Goal: Task Accomplishment & Management: Use online tool/utility

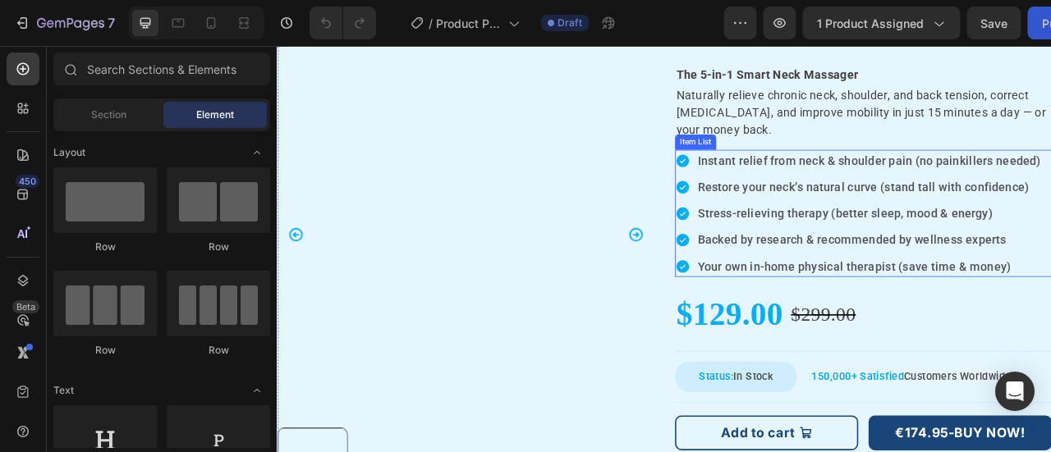
scroll to position [328, 0]
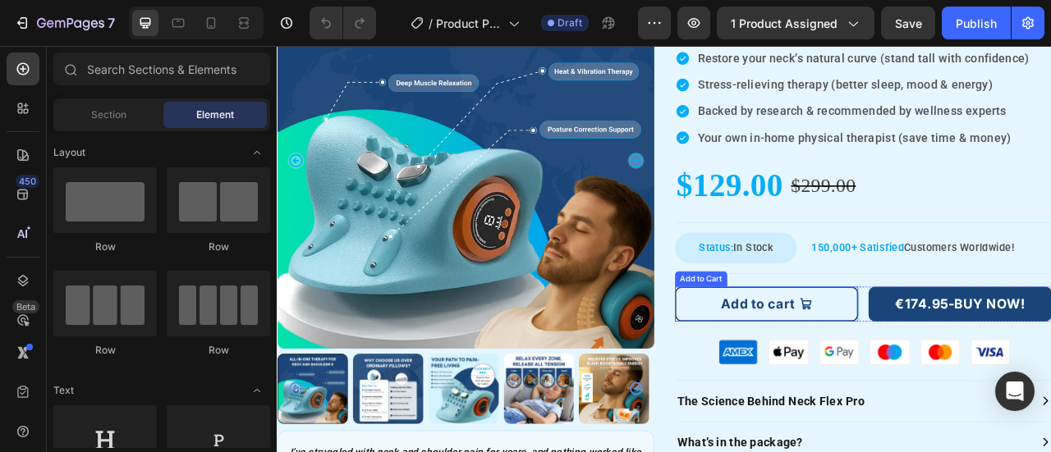
click at [989, 371] on button "Add to cart" at bounding box center [899, 374] width 233 height 44
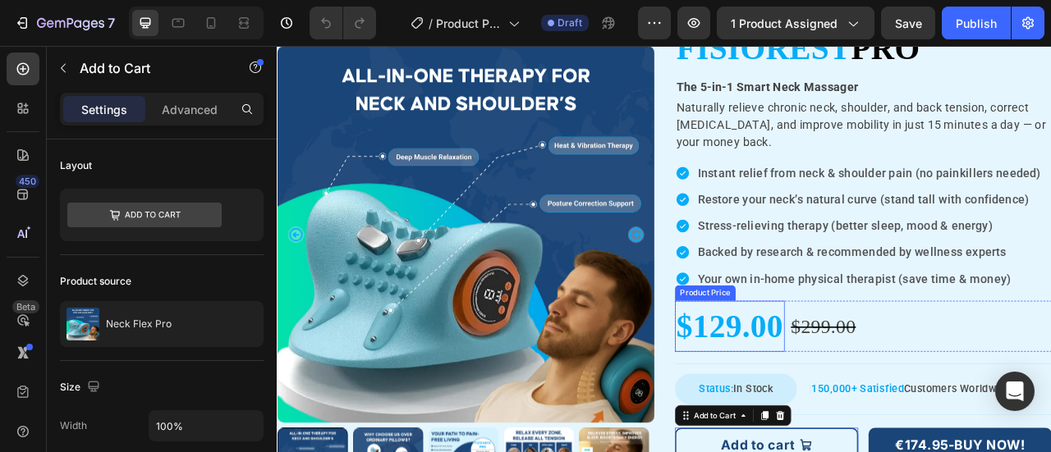
scroll to position [0, 0]
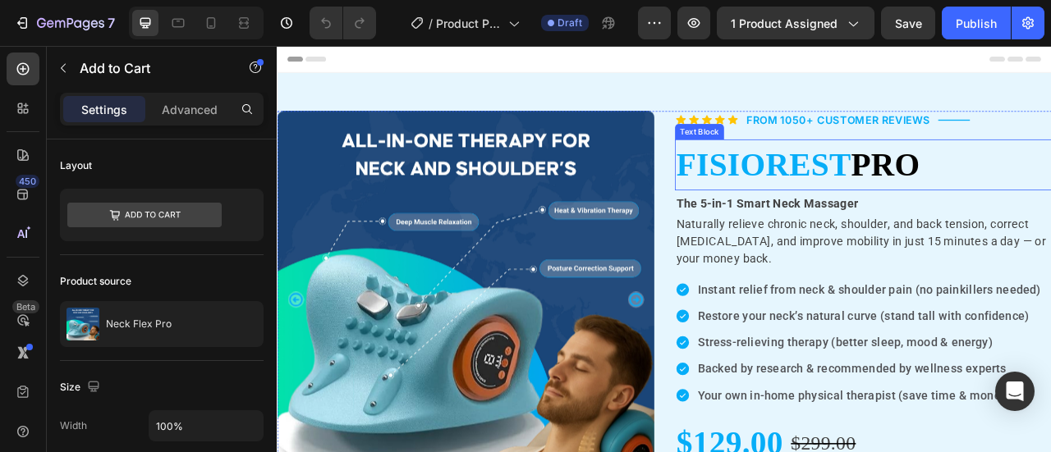
click at [1050, 197] on p "FISIOREST PRO" at bounding box center [1022, 198] width 476 height 62
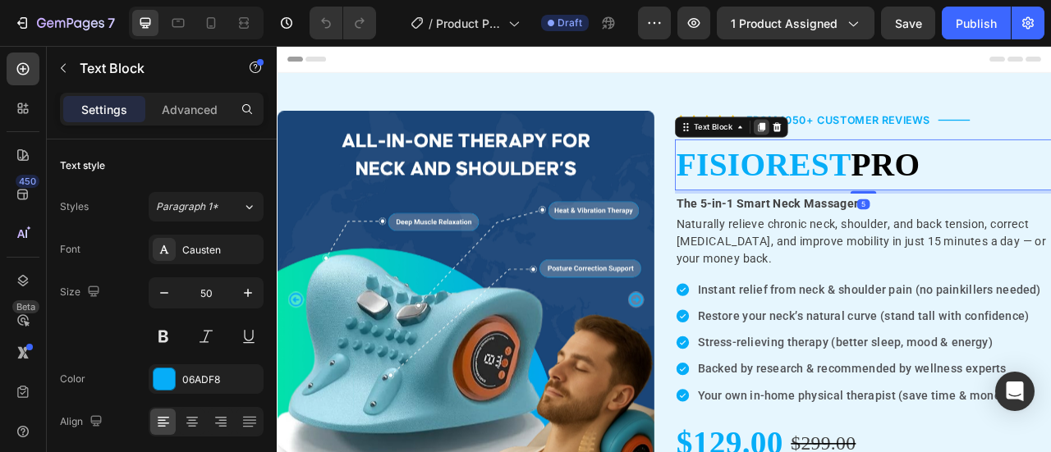
click at [888, 147] on icon at bounding box center [892, 149] width 9 height 11
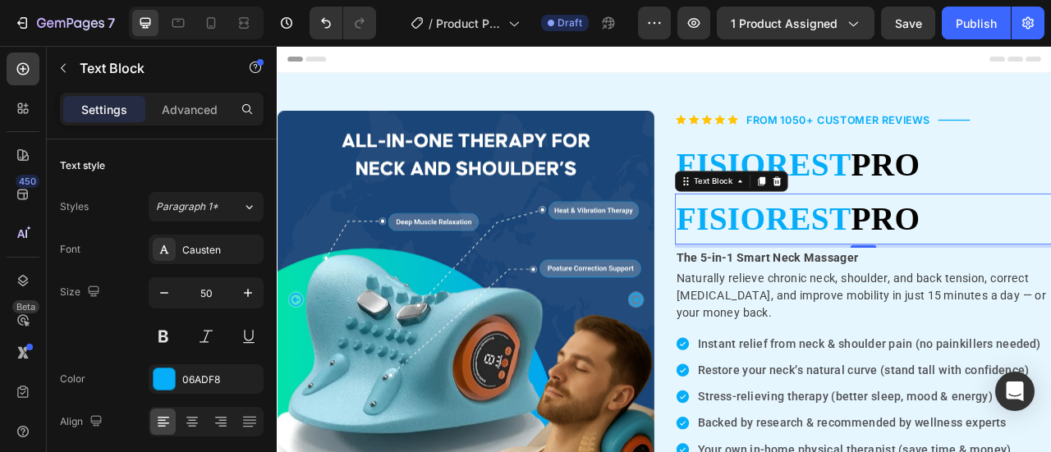
click at [1050, 261] on span "PRO" at bounding box center [1051, 266] width 88 height 46
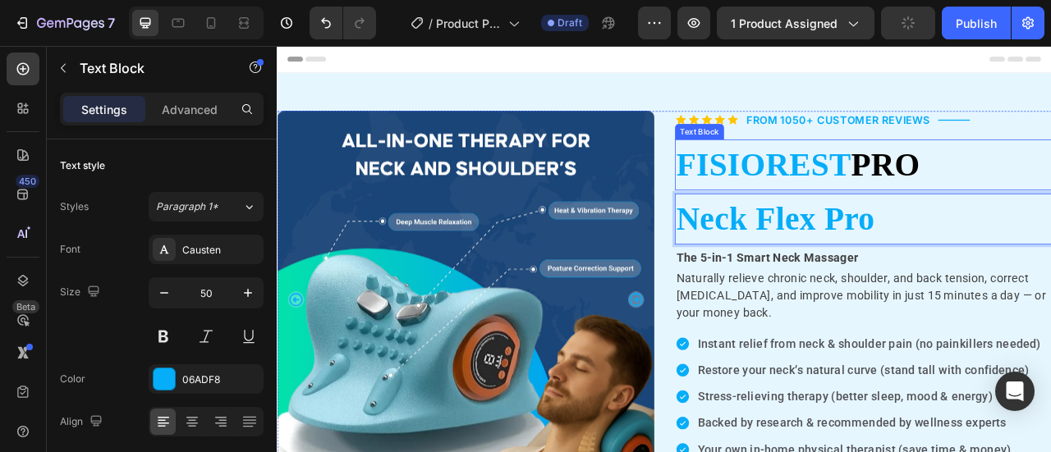
click at [1026, 181] on span "PRO" at bounding box center [1051, 197] width 88 height 46
click at [1021, 268] on p "Neck Flex Pro" at bounding box center [1022, 267] width 476 height 62
click at [1032, 264] on p "Neck Flex Pro" at bounding box center [1022, 267] width 476 height 62
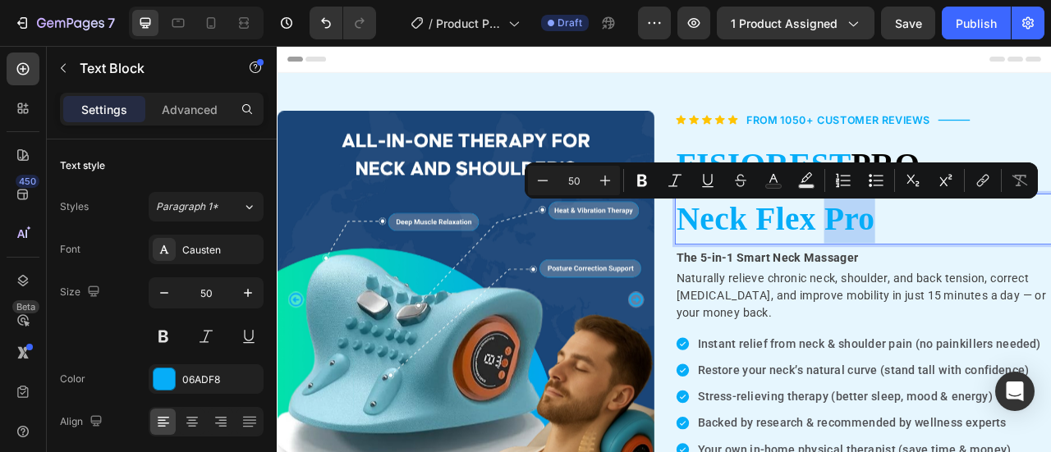
drag, startPoint x: 1032, startPoint y: 265, endPoint x: 972, endPoint y: 266, distance: 59.9
click at [972, 266] on p "Neck Flex Pro" at bounding box center [1022, 267] width 476 height 62
click at [777, 177] on icon "Editor contextual toolbar" at bounding box center [773, 180] width 16 height 16
type input "06ADF8"
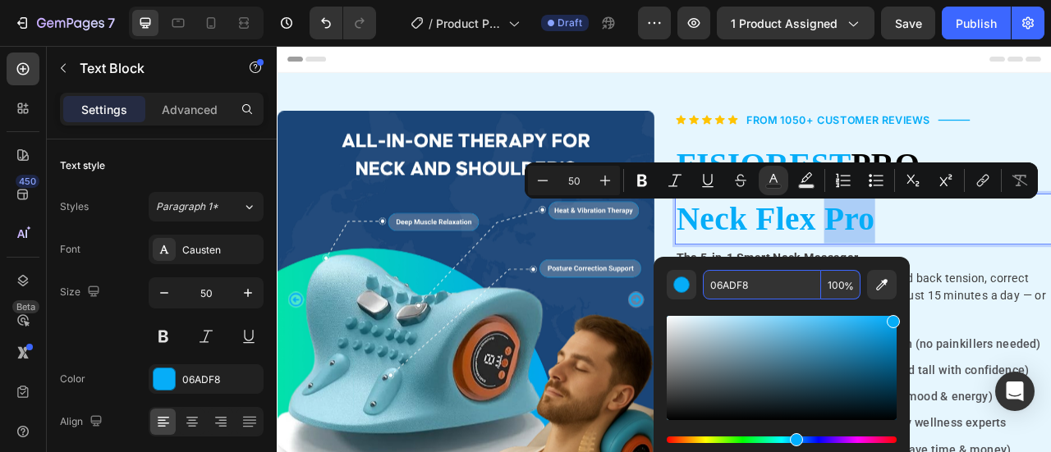
paste input "#040301"
type input "040301"
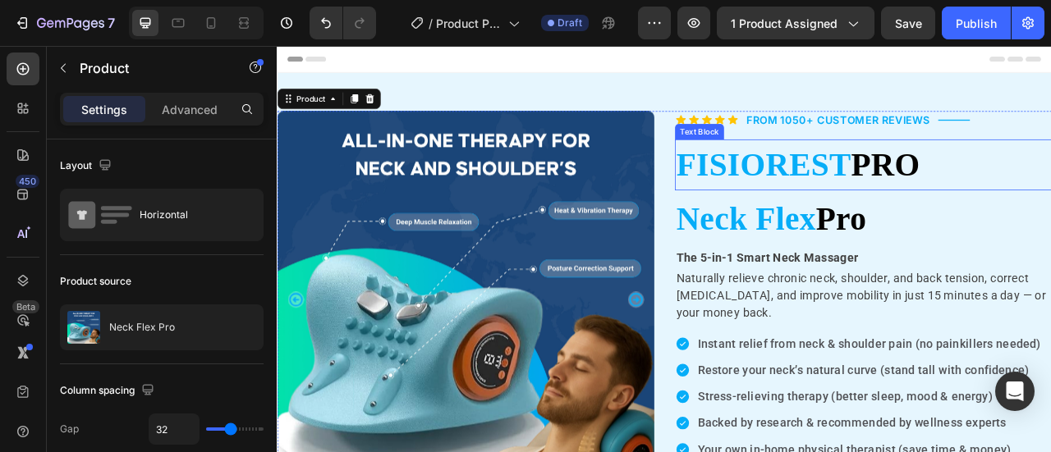
click at [1050, 205] on p "FISIOREST PRO" at bounding box center [1022, 198] width 476 height 62
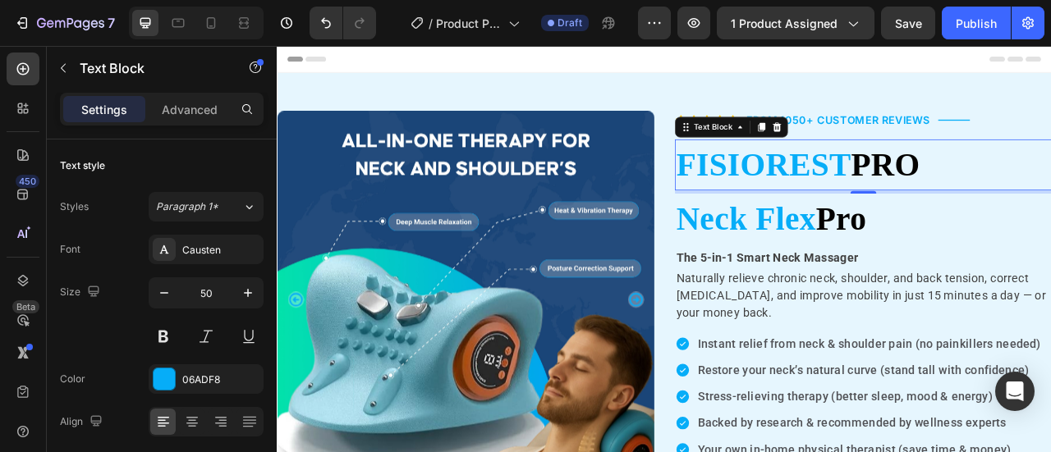
scroll to position [82, 0]
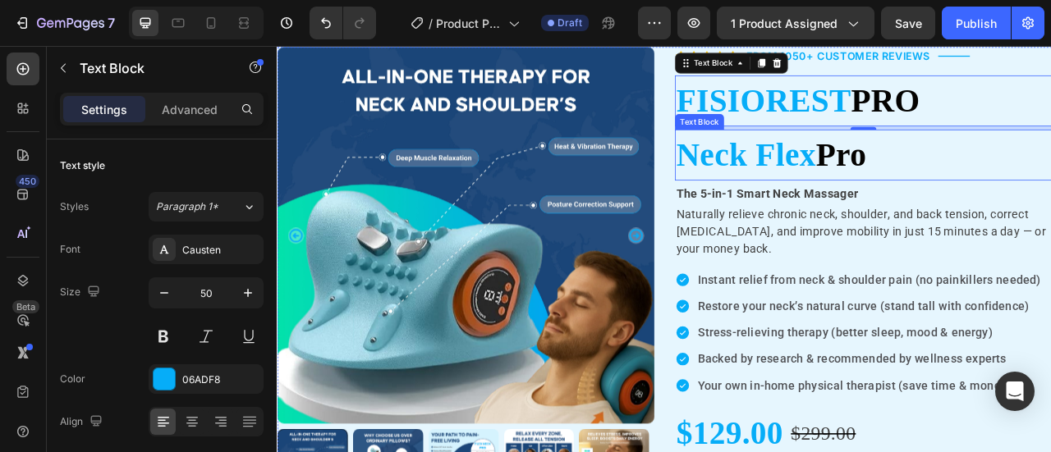
click at [972, 185] on span "Pro" at bounding box center [994, 184] width 64 height 46
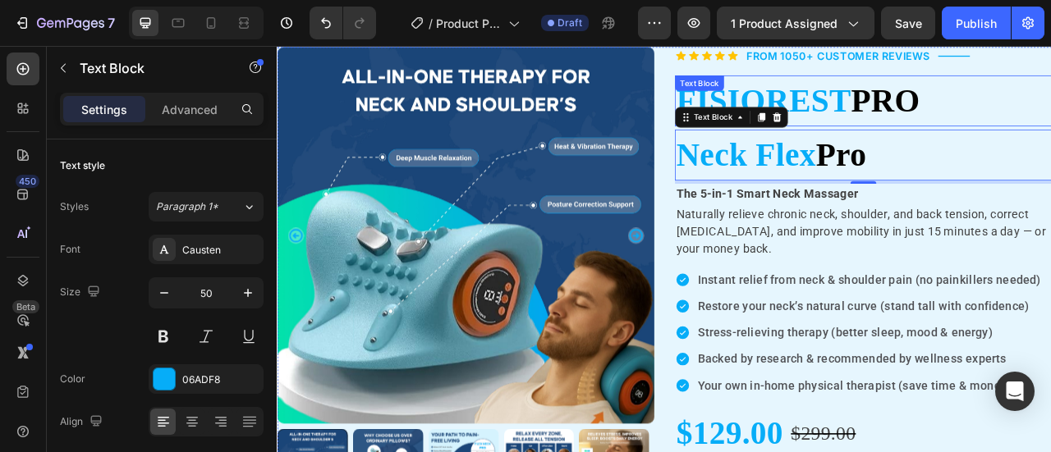
click at [1035, 111] on span "PRO" at bounding box center [1051, 115] width 88 height 46
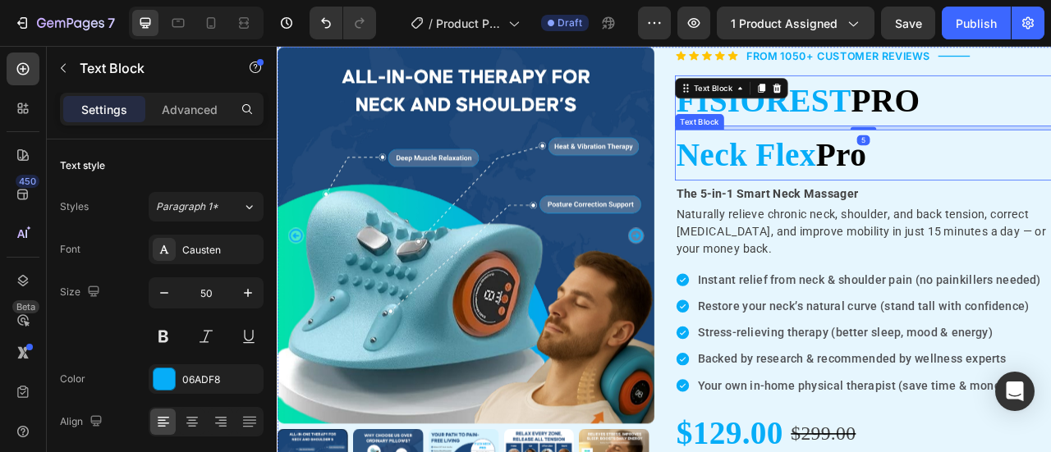
click at [1005, 184] on span "Pro" at bounding box center [994, 184] width 64 height 46
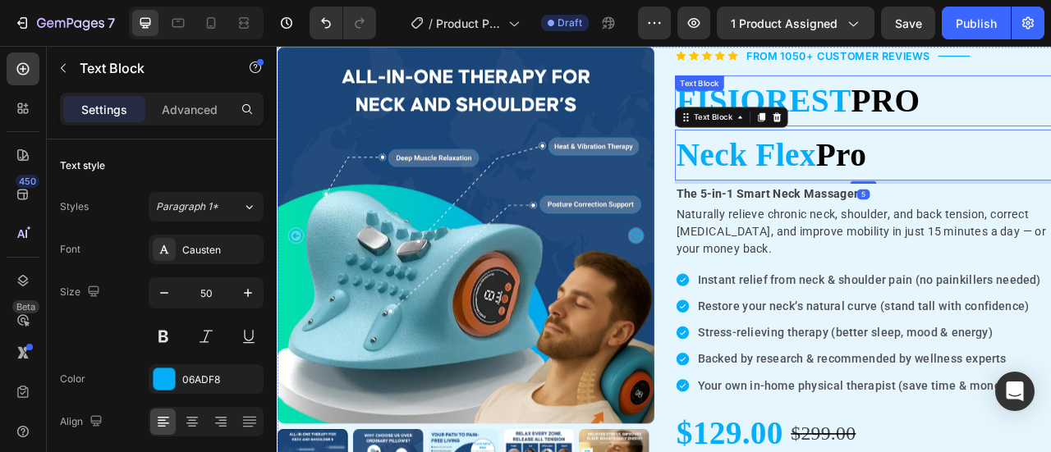
click at [1050, 114] on p "FISIOREST PRO" at bounding box center [1022, 116] width 476 height 62
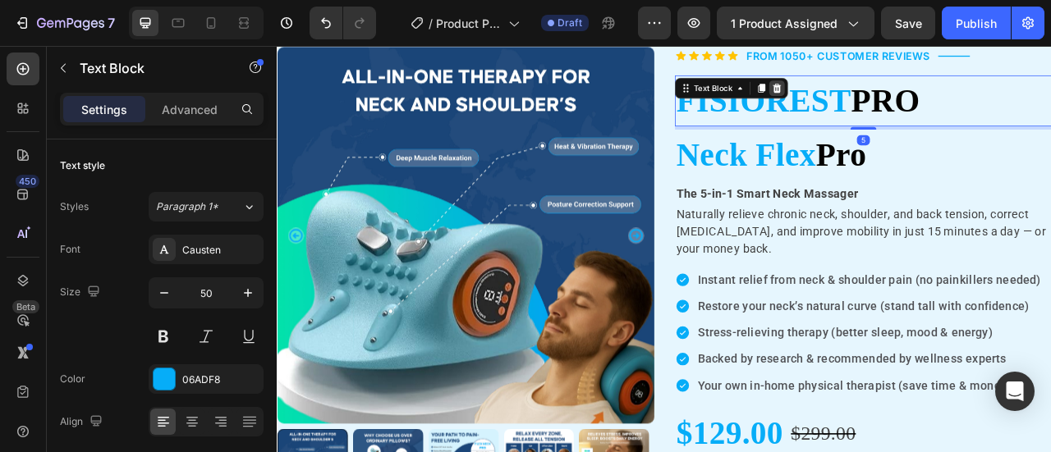
click at [911, 99] on icon at bounding box center [912, 99] width 13 height 13
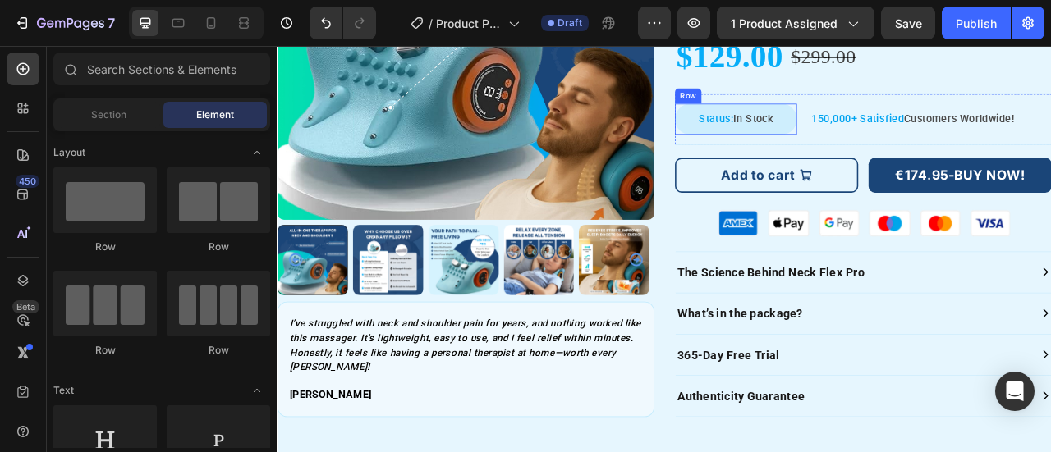
scroll to position [328, 0]
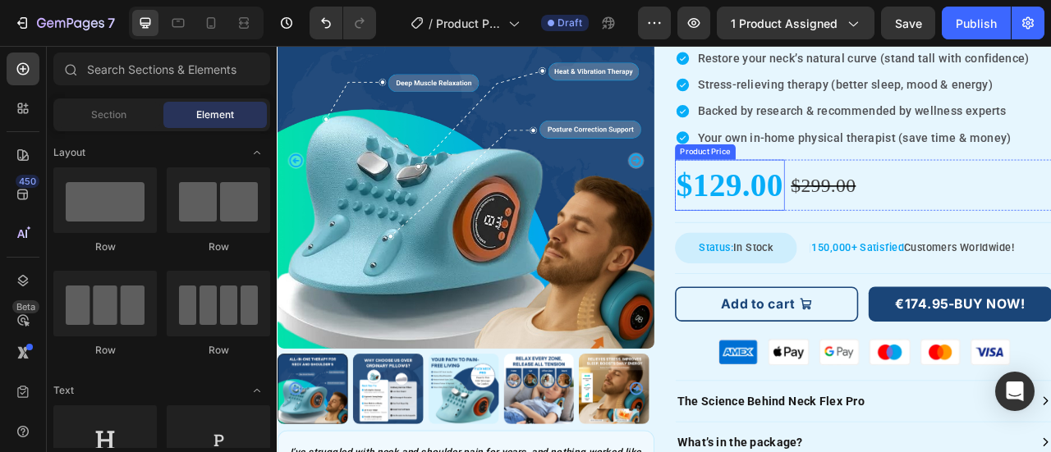
click at [856, 222] on div "$129.00" at bounding box center [853, 223] width 140 height 65
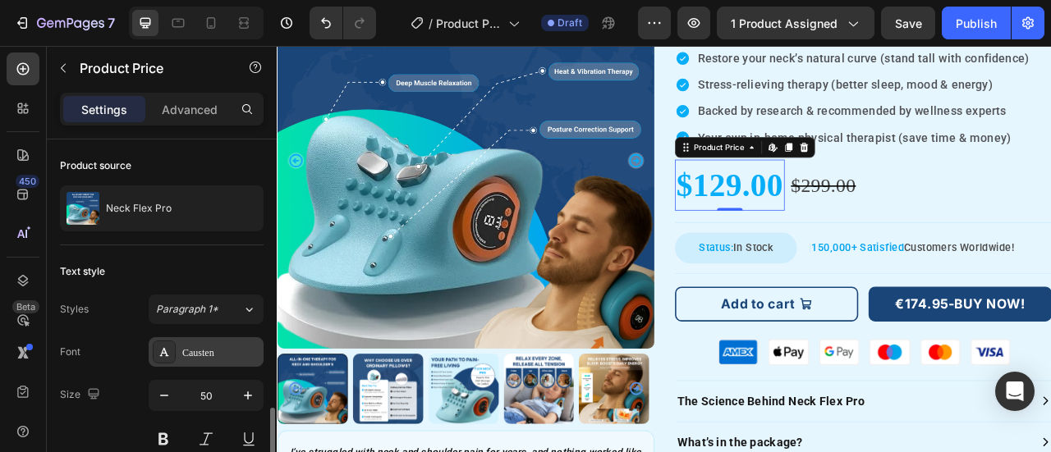
scroll to position [207, 0]
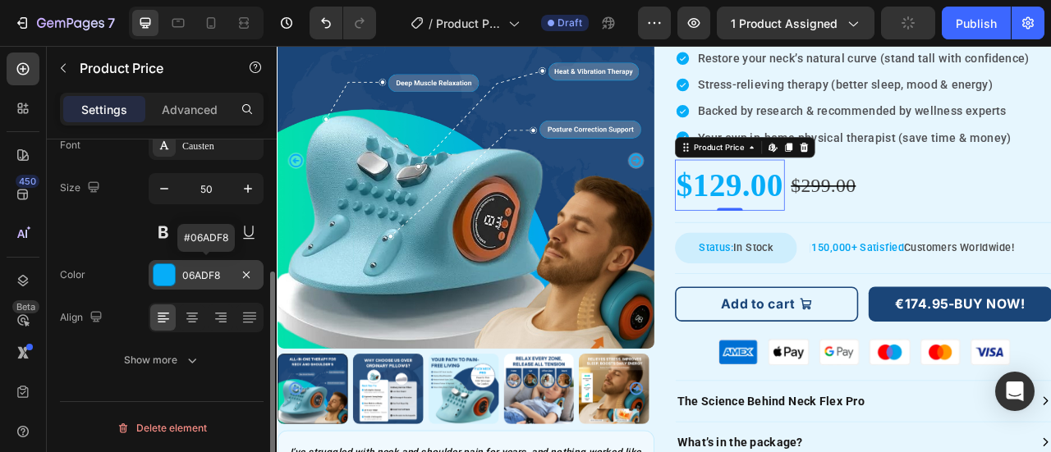
click at [202, 278] on div "06ADF8" at bounding box center [206, 276] width 48 height 15
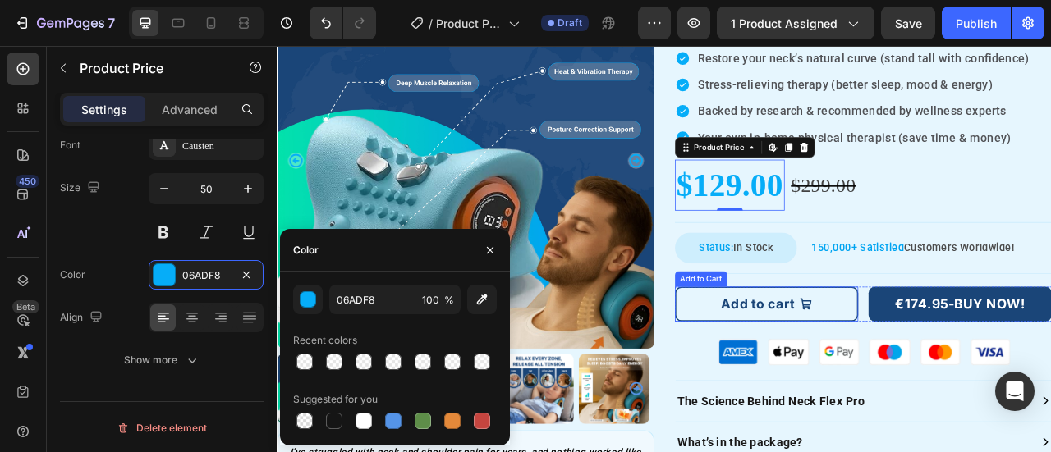
click at [995, 364] on button "Add to cart" at bounding box center [899, 374] width 233 height 44
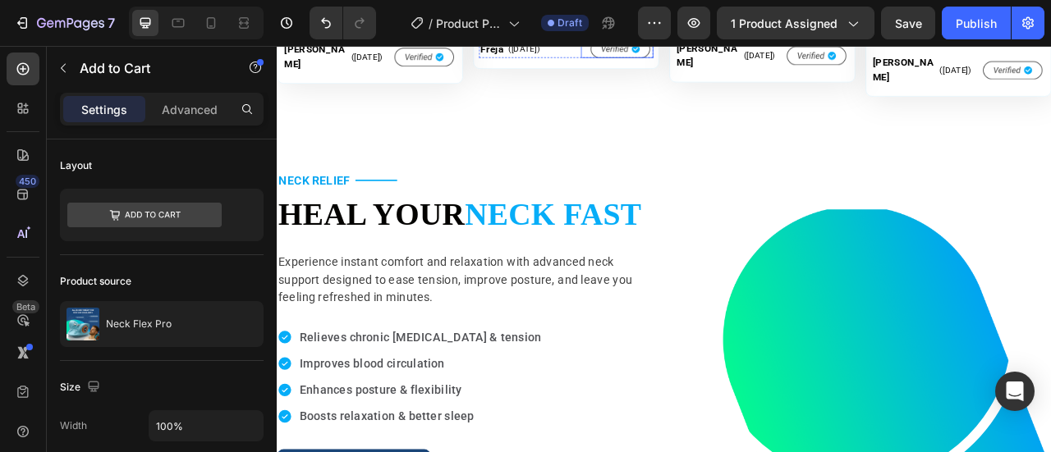
scroll to position [1396, 0]
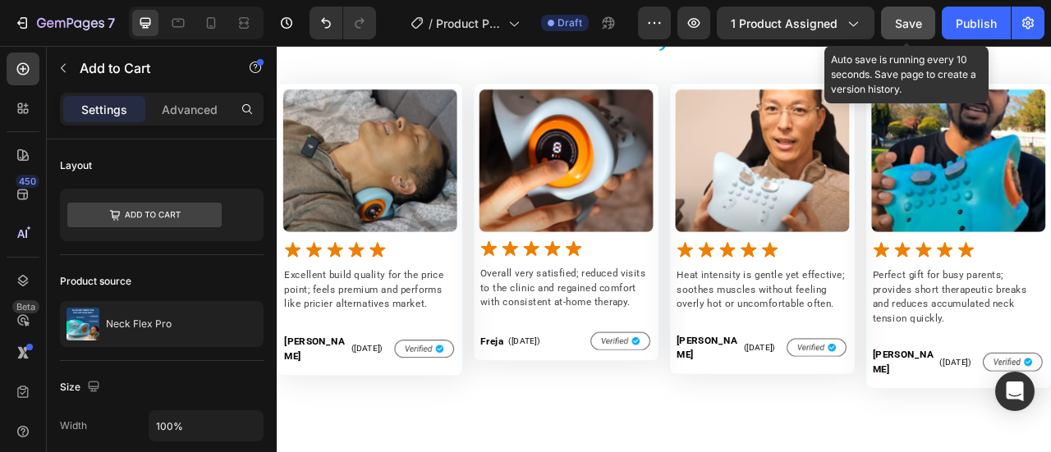
click at [898, 22] on span "Save" at bounding box center [908, 23] width 27 height 14
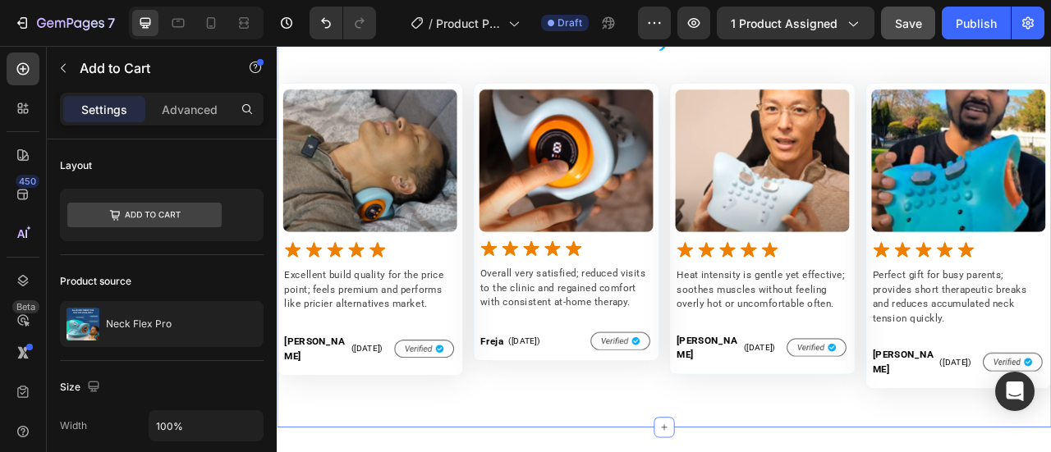
scroll to position [1370, 0]
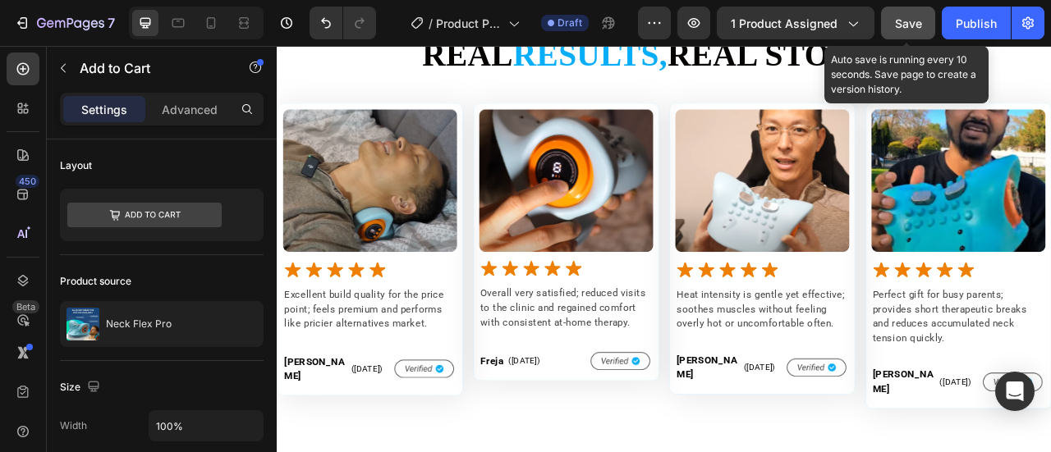
click at [912, 19] on span "Save" at bounding box center [908, 23] width 27 height 14
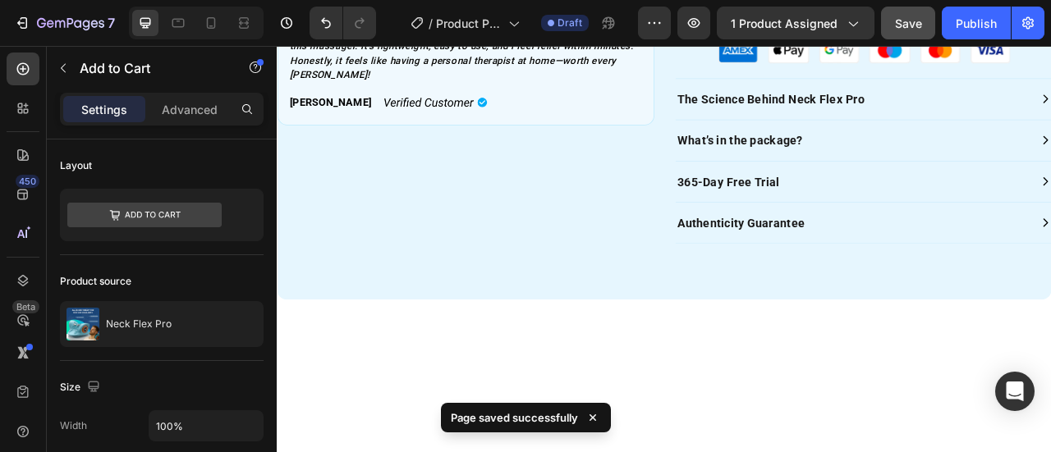
scroll to position [467, 0]
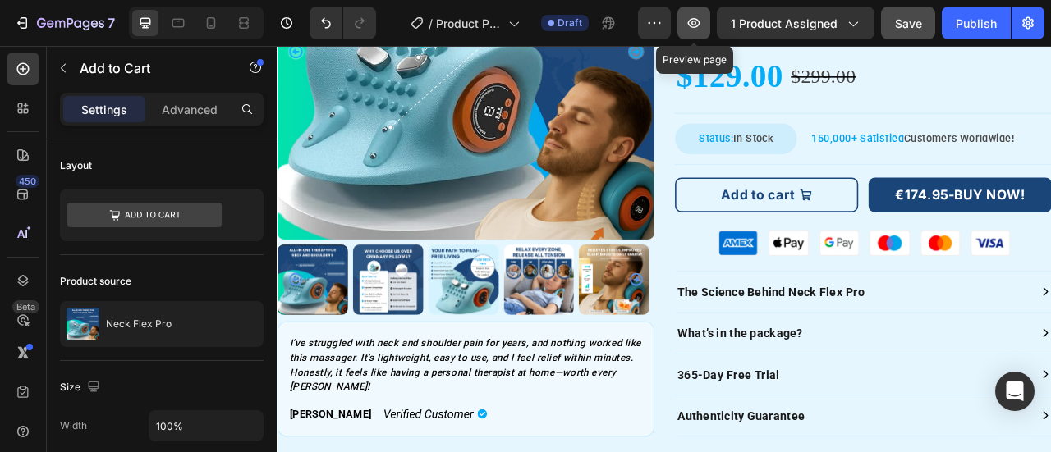
click at [696, 21] on icon "button" at bounding box center [694, 23] width 16 height 16
click at [1015, 223] on div "Add to cart Add to Cart €174.95-BUY NOW! Dynamic Checkout Row" at bounding box center [1023, 235] width 480 height 44
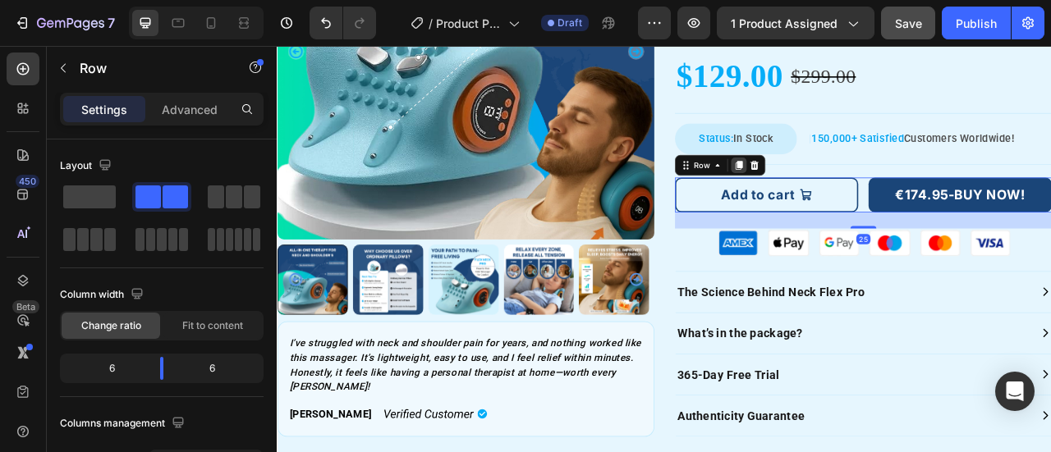
click at [860, 193] on icon at bounding box center [864, 197] width 9 height 11
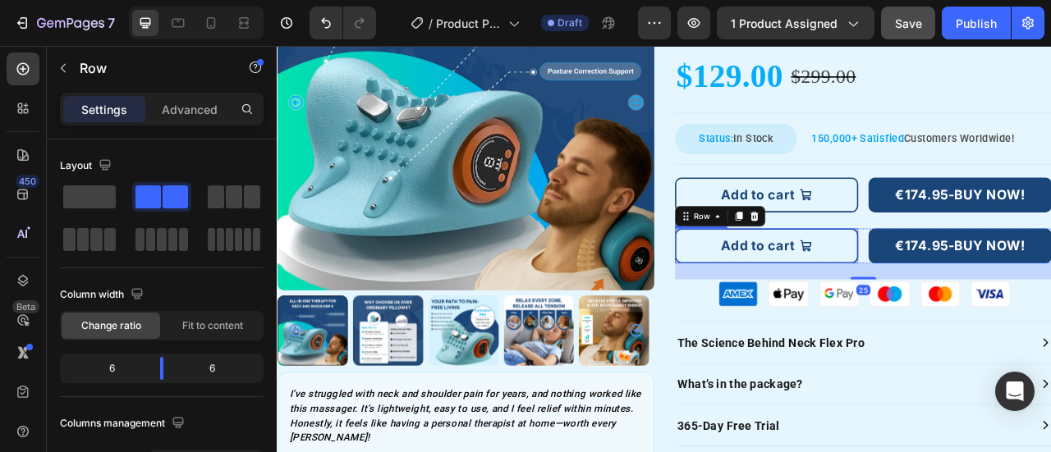
click at [973, 288] on button "Add to cart" at bounding box center [899, 300] width 233 height 44
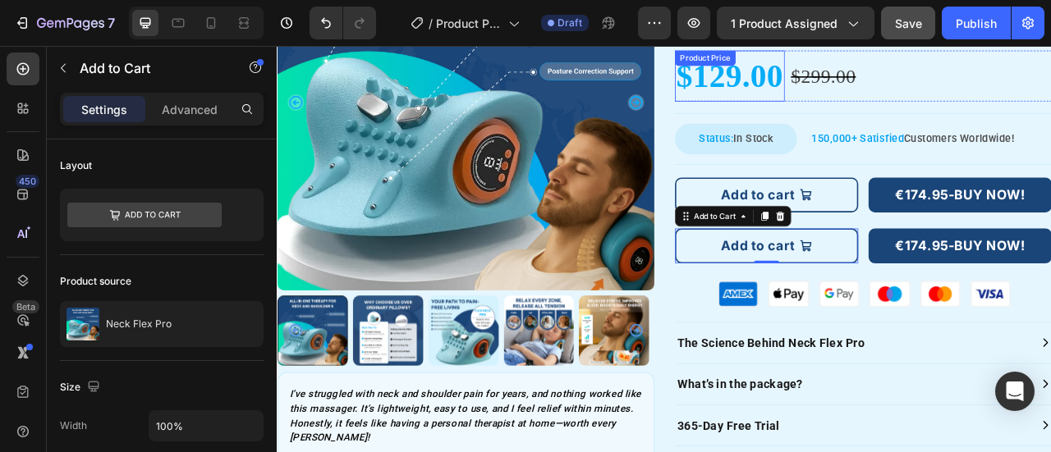
click at [864, 89] on div "$129.00" at bounding box center [853, 84] width 140 height 65
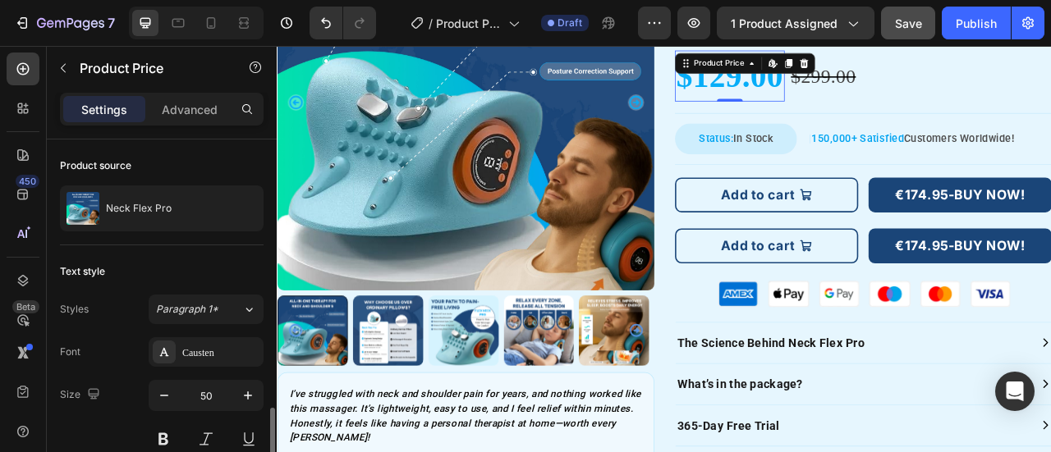
scroll to position [164, 0]
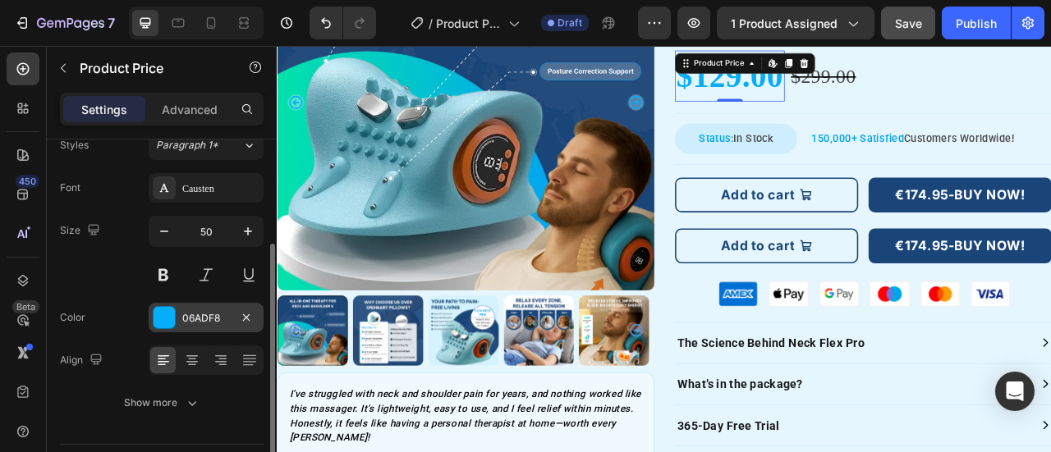
click at [199, 317] on div "06ADF8" at bounding box center [206, 318] width 48 height 15
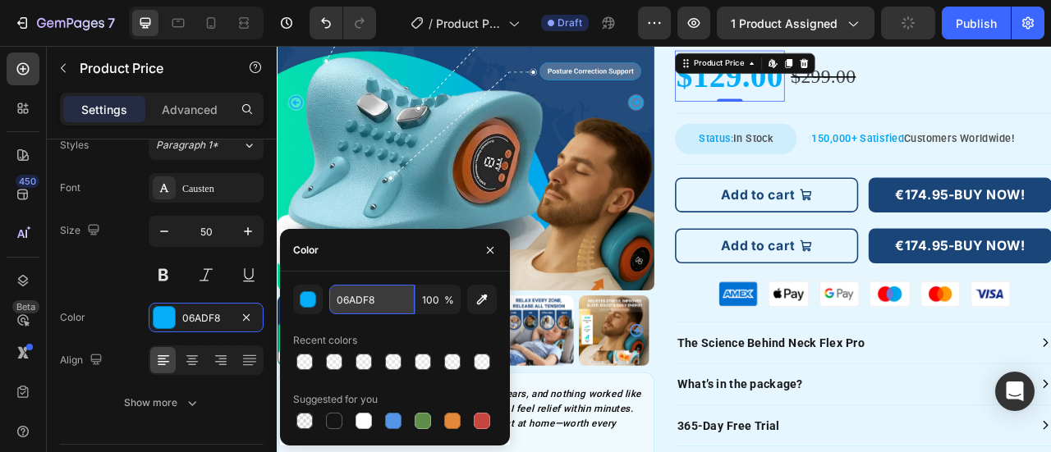
click at [383, 301] on input "06ADF8" at bounding box center [371, 300] width 85 height 30
click at [787, 292] on button "Add to cart" at bounding box center [899, 300] width 233 height 44
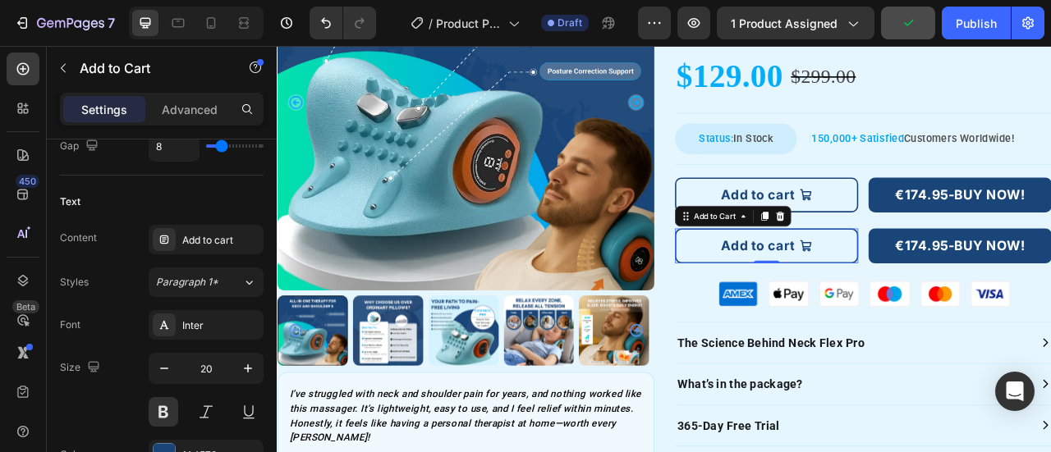
scroll to position [985, 0]
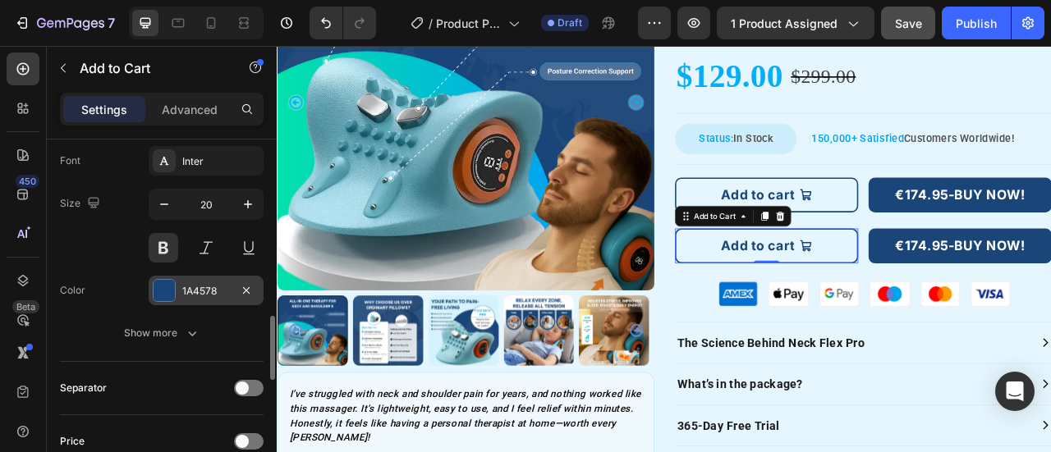
click at [191, 285] on div "1A4578" at bounding box center [206, 291] width 48 height 15
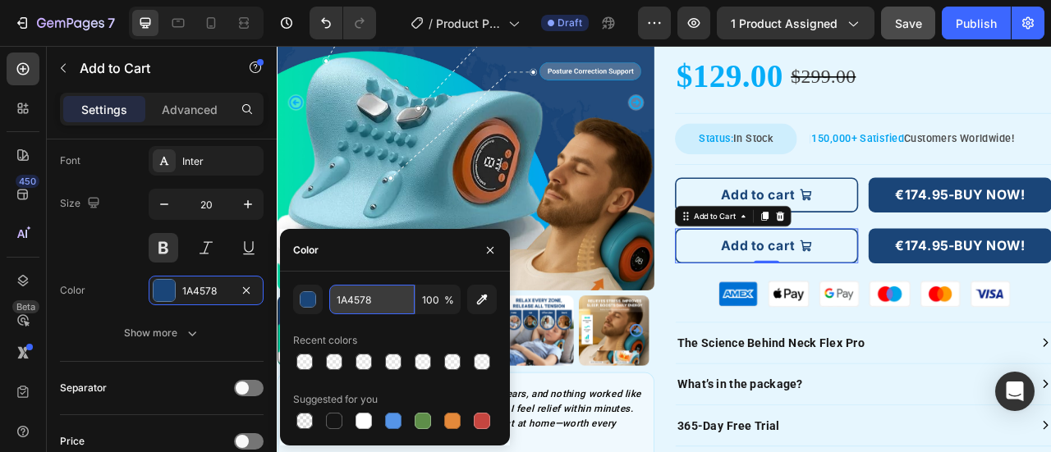
click at [383, 303] on input "1A4578" at bounding box center [371, 300] width 85 height 30
paste input "06ADF"
type input "06ADF8"
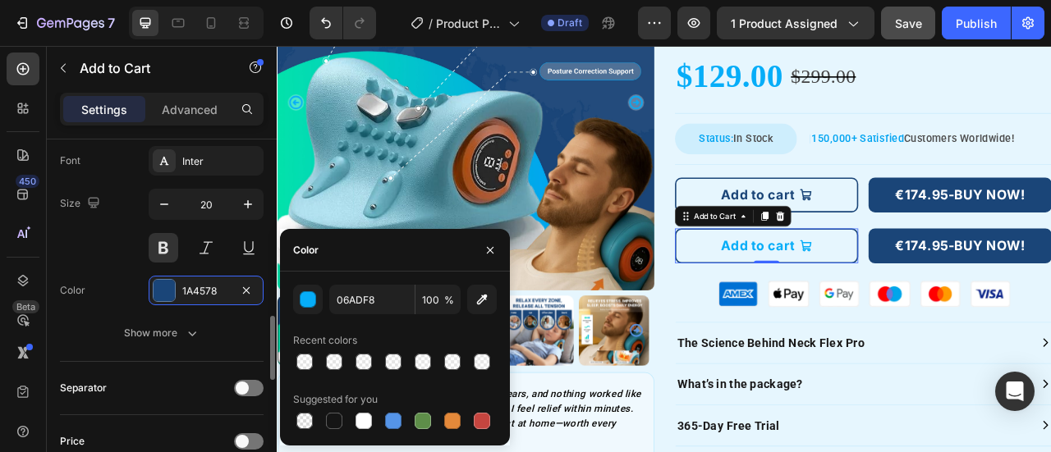
click at [97, 258] on div "Size 20" at bounding box center [162, 226] width 204 height 74
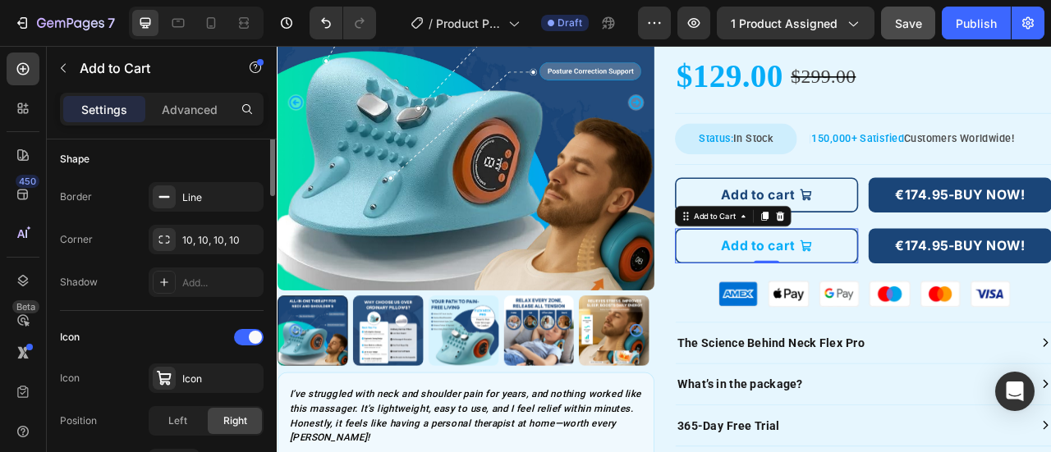
scroll to position [420, 0]
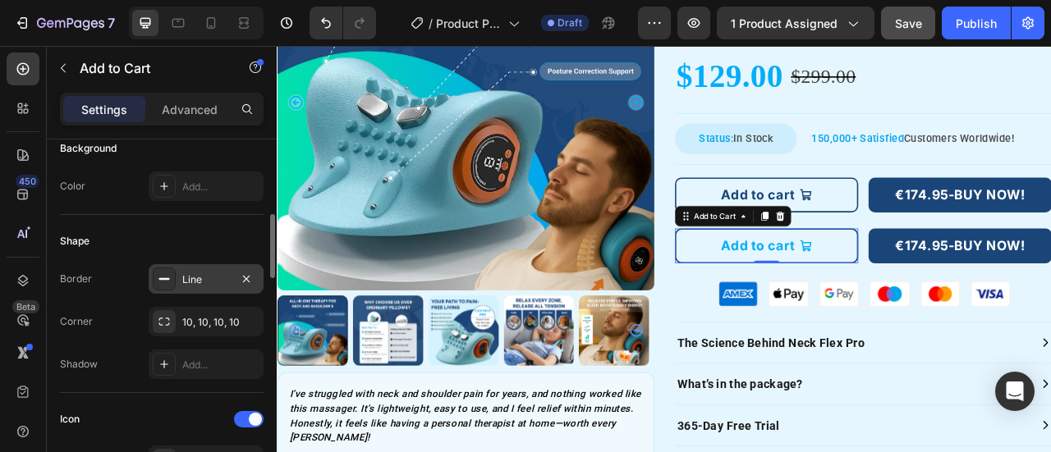
click at [184, 273] on div "Line" at bounding box center [206, 280] width 48 height 15
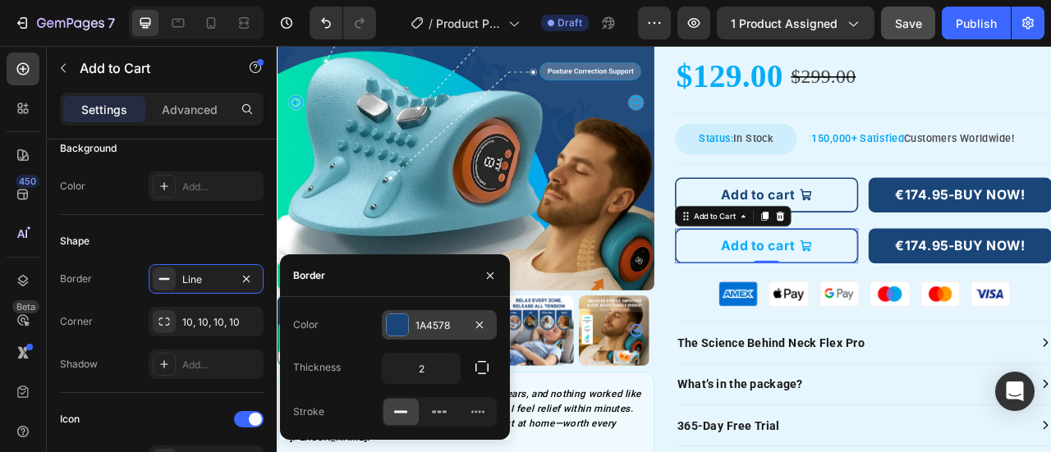
click at [443, 328] on div "1A4578" at bounding box center [439, 326] width 48 height 15
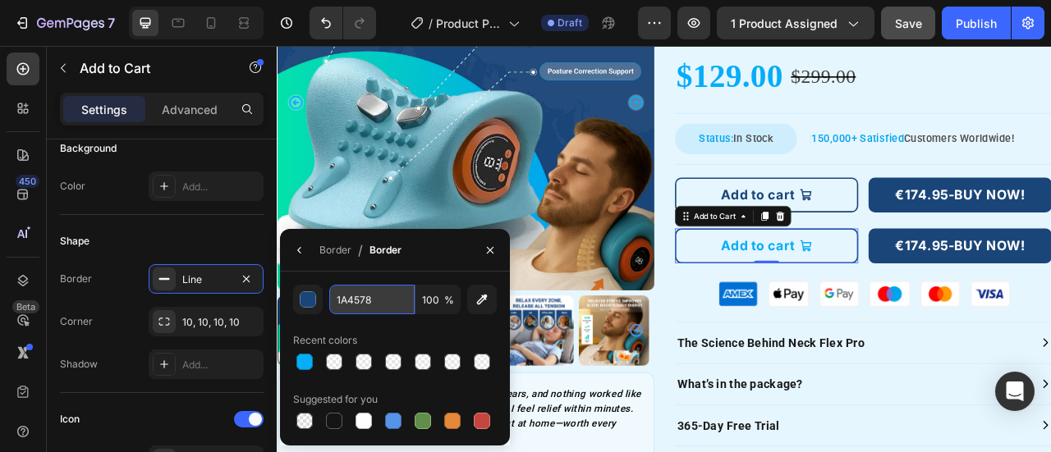
click at [379, 301] on input "1A4578" at bounding box center [371, 300] width 85 height 30
paste input "06ADF"
type input "06ADF8"
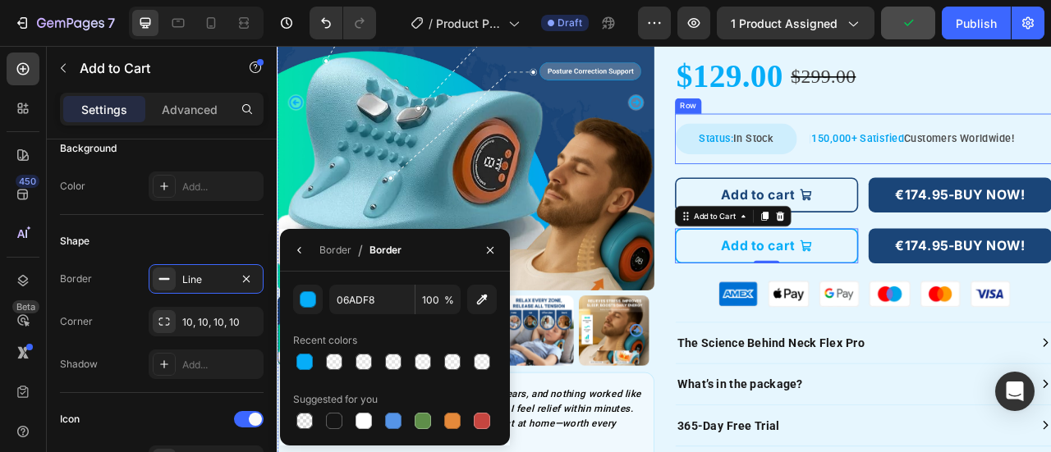
click at [938, 143] on div "Status: In Stock Text Block Row | 150,000+ Satisfied Customers Worldwide! Text …" at bounding box center [1023, 164] width 480 height 66
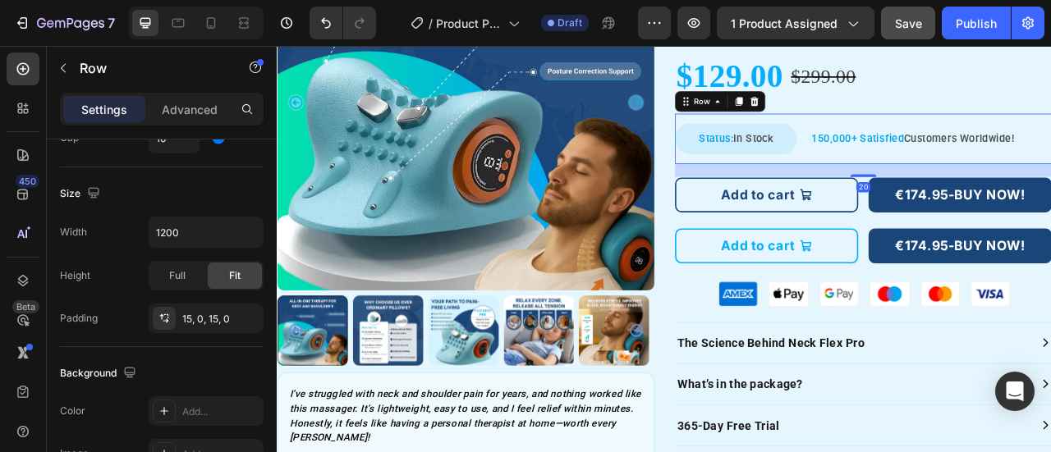
scroll to position [0, 0]
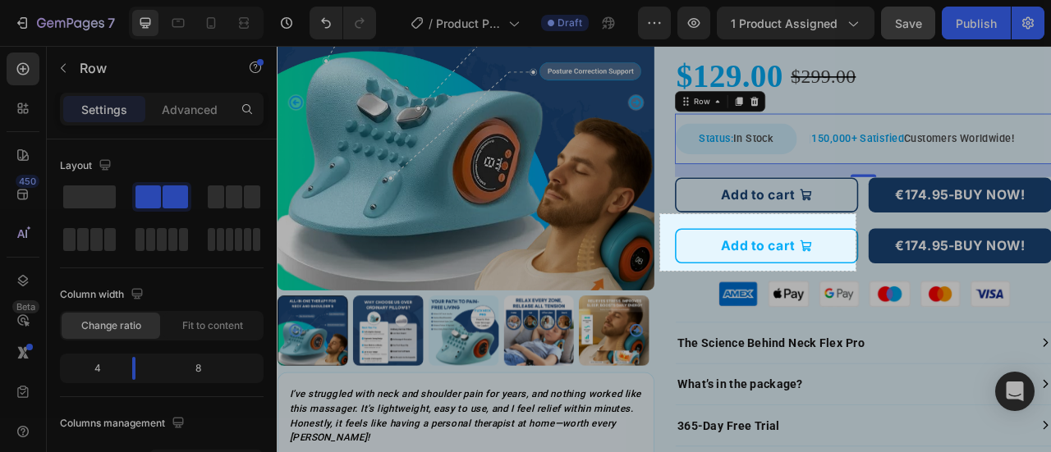
drag, startPoint x: 660, startPoint y: 214, endPoint x: 857, endPoint y: 270, distance: 204.8
click at [857, 271] on div "238 X 69" at bounding box center [525, 226] width 1051 height 452
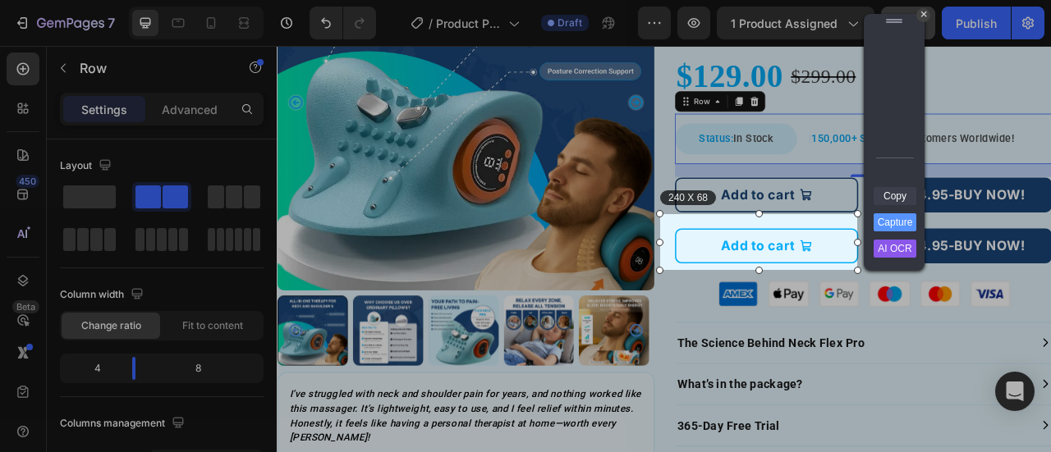
click at [895, 195] on link "Copy" at bounding box center [895, 196] width 43 height 18
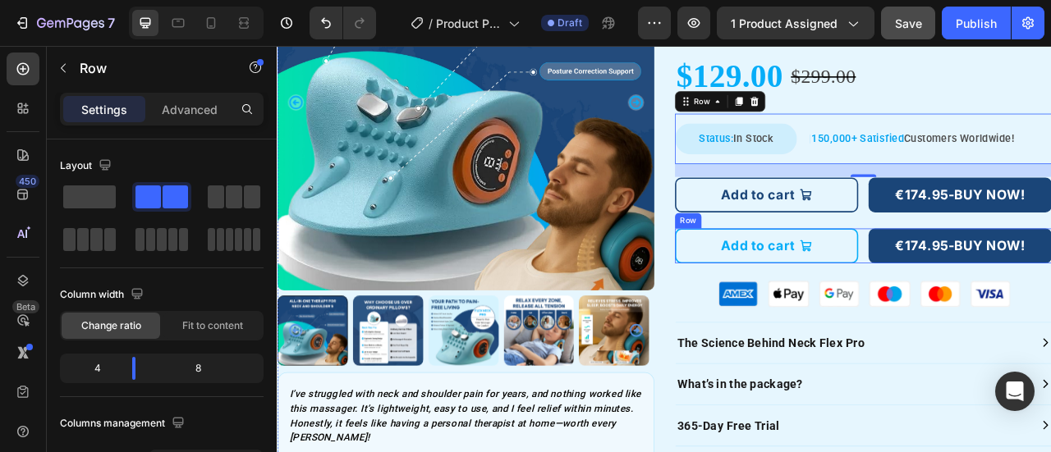
click at [1007, 293] on div "Add to cart Add to Cart €174.95-BUY NOW! Dynamic Checkout Row" at bounding box center [1023, 300] width 480 height 44
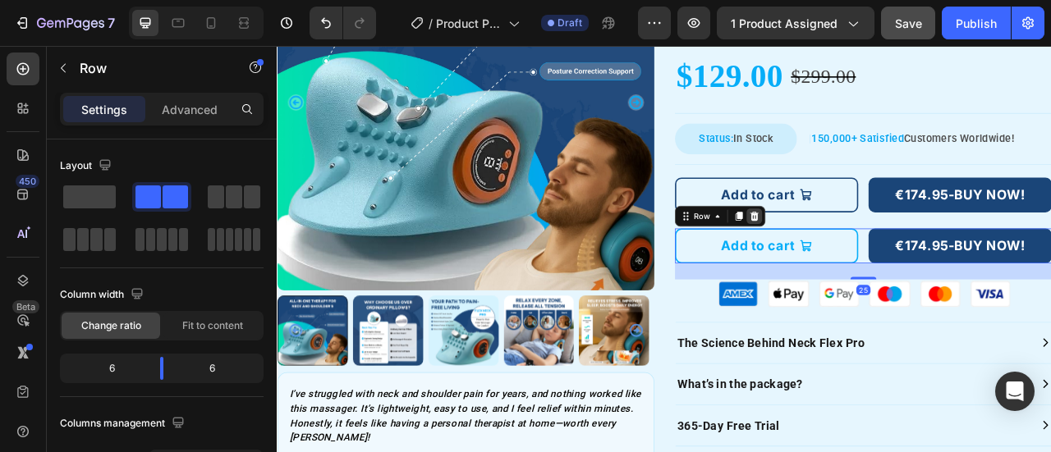
click at [879, 258] on icon at bounding box center [884, 262] width 11 height 11
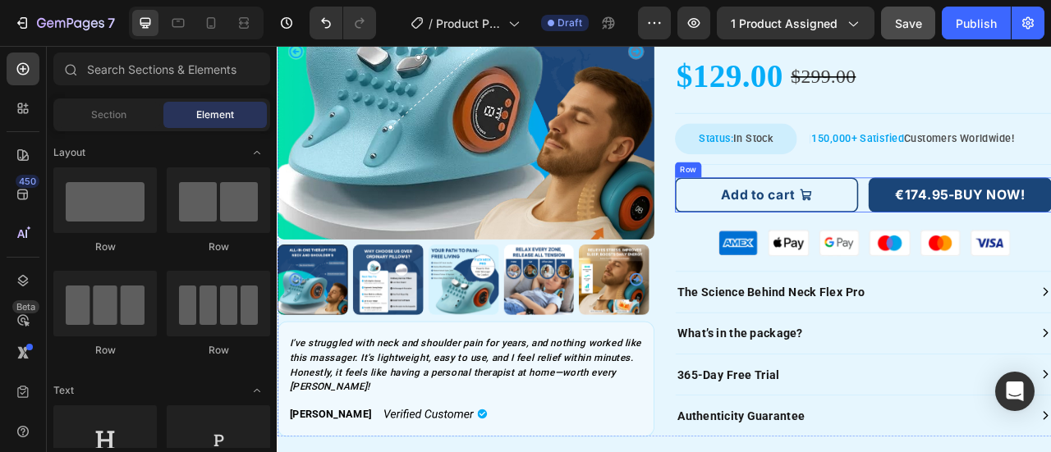
click at [1012, 223] on div "Add to cart Add to Cart €174.95-BUY NOW! Dynamic Checkout Row" at bounding box center [1023, 235] width 480 height 44
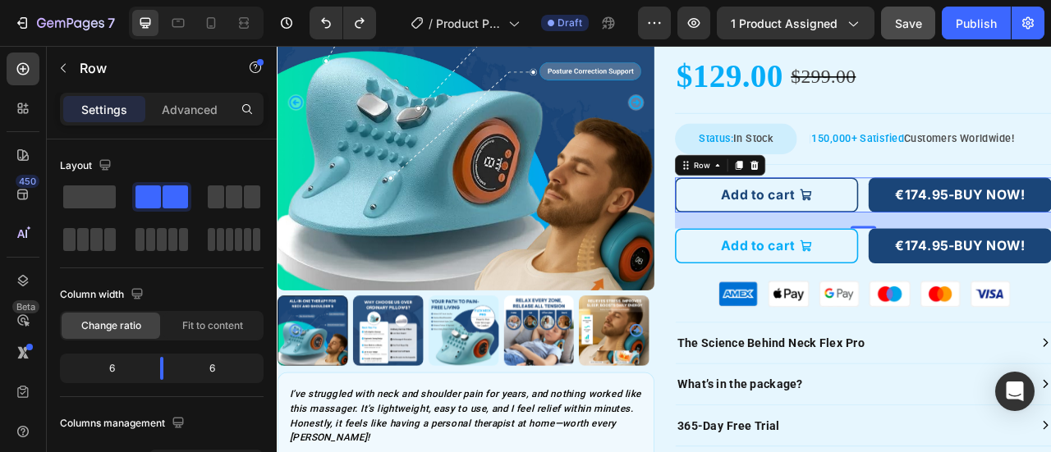
click at [1012, 223] on div "Add to cart Add to Cart €174.95-BUY NOW! Dynamic Checkout Row 25" at bounding box center [1023, 235] width 480 height 44
click at [936, 191] on div "Status: In Stock Text Block Row | 150,000+ Satisfied Customers Worldwide! Text …" at bounding box center [1023, 164] width 480 height 66
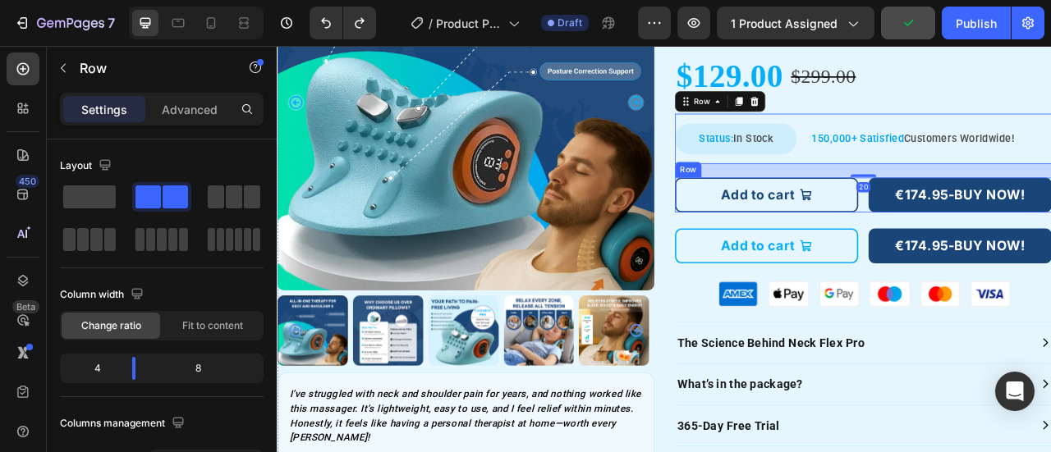
click at [1013, 233] on div "Add to cart Add to Cart €174.95-BUY NOW! Dynamic Checkout Row" at bounding box center [1023, 235] width 480 height 44
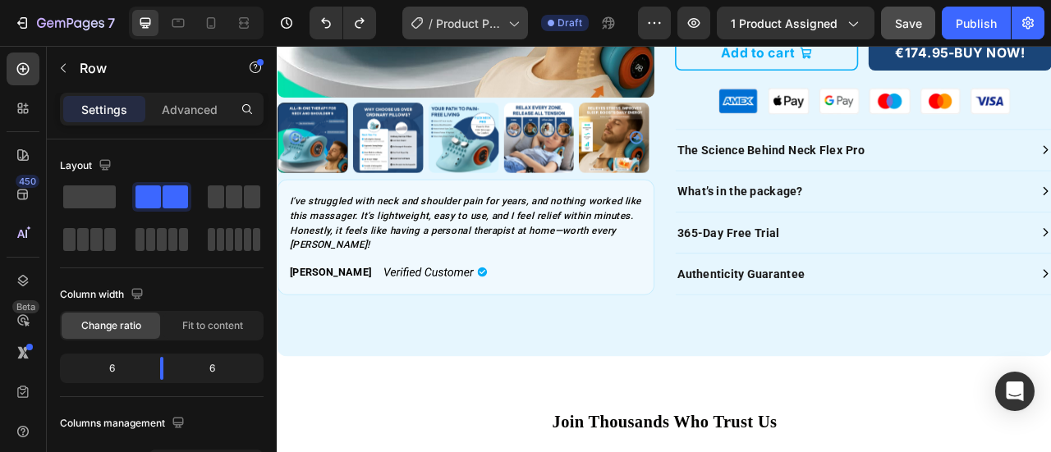
scroll to position [960, 0]
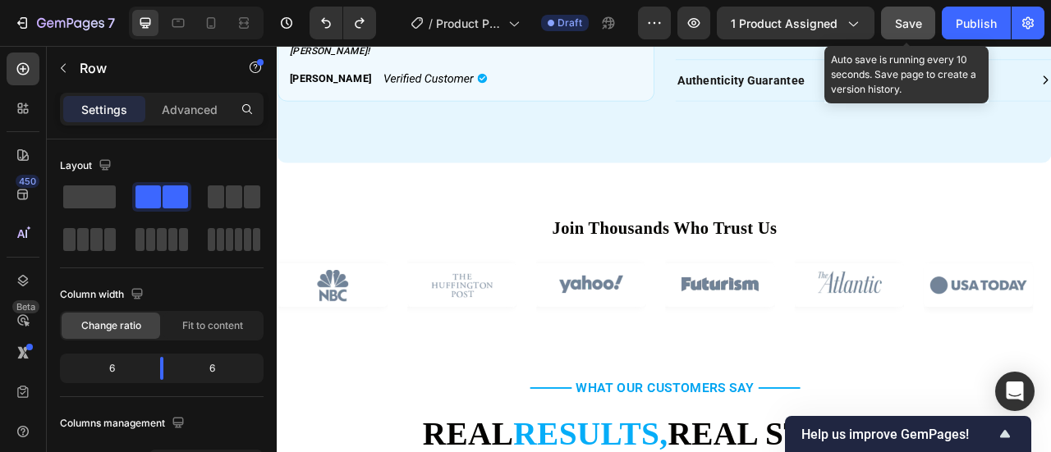
click at [907, 16] on span "Save" at bounding box center [908, 23] width 27 height 14
click at [911, 25] on span "Save" at bounding box center [908, 23] width 27 height 14
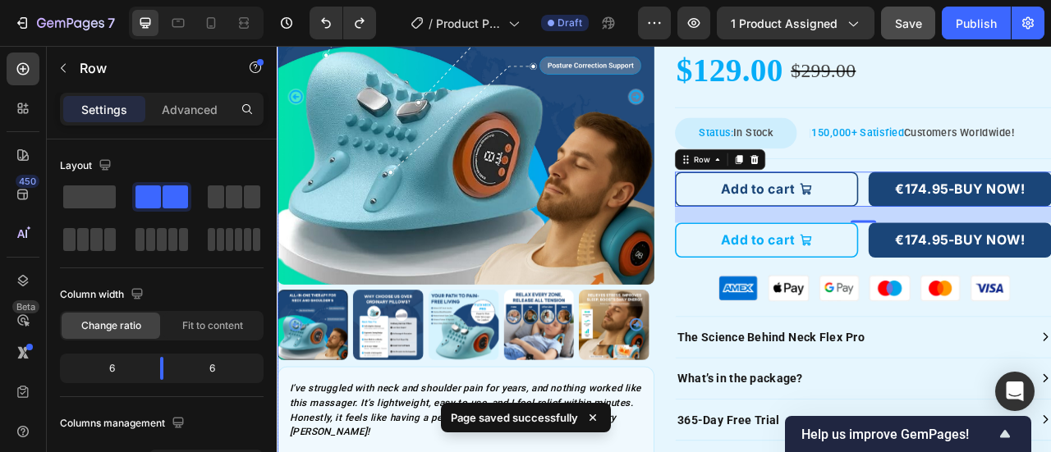
scroll to position [467, 0]
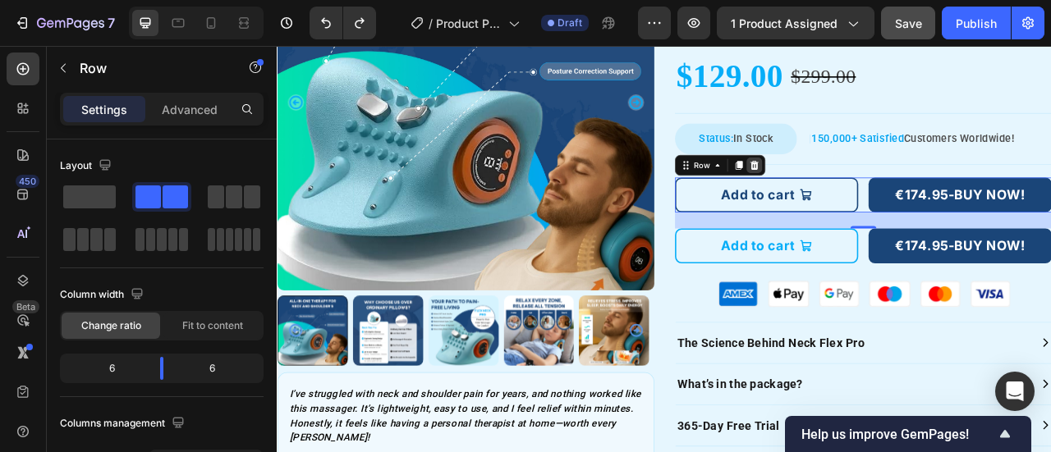
click at [879, 192] on icon at bounding box center [884, 197] width 11 height 11
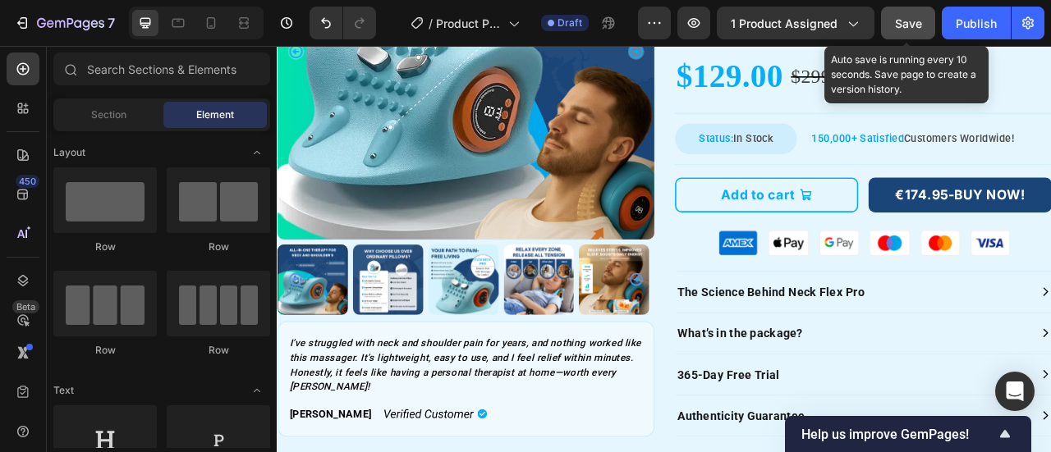
click at [898, 12] on button "Save" at bounding box center [908, 23] width 54 height 33
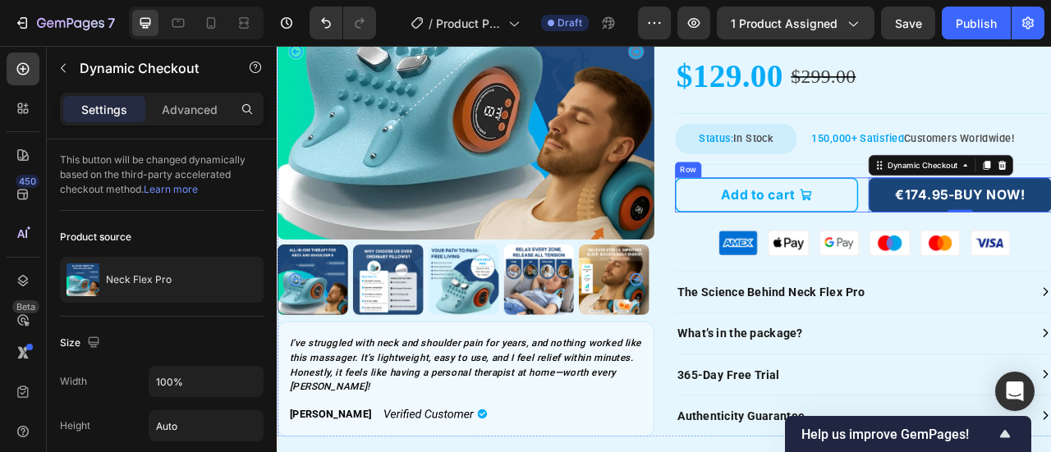
click at [1013, 226] on div "Add to cart Add to Cart €174.95-BUY NOW! Dynamic Checkout 0 Row" at bounding box center [1023, 235] width 480 height 44
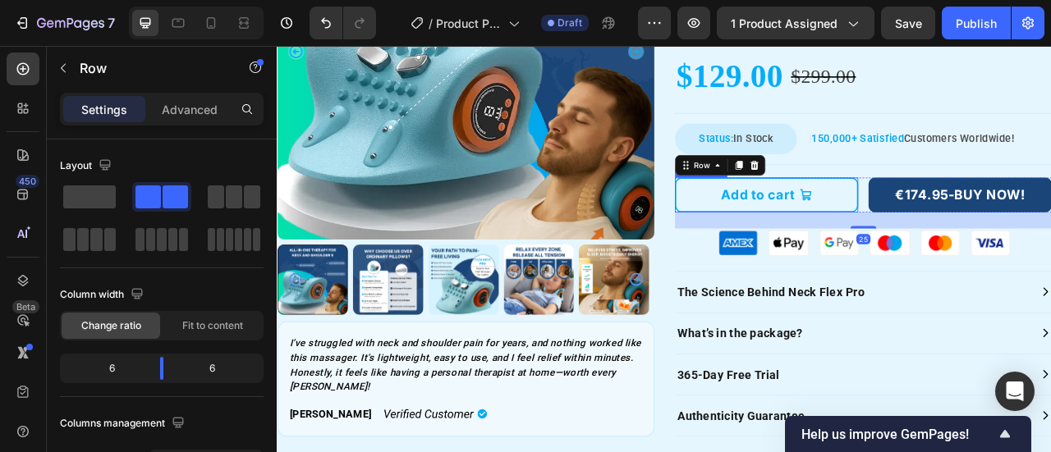
click at [981, 219] on button "Add to cart" at bounding box center [899, 235] width 233 height 44
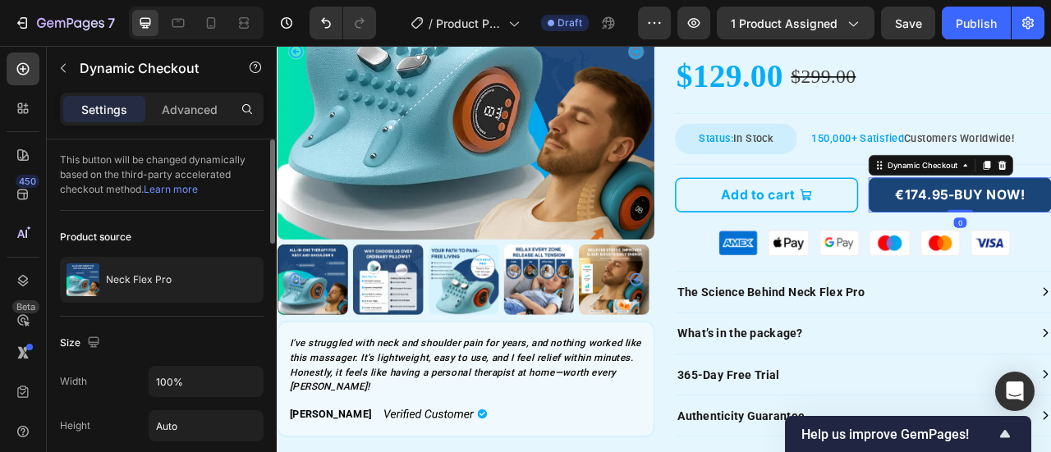
scroll to position [328, 0]
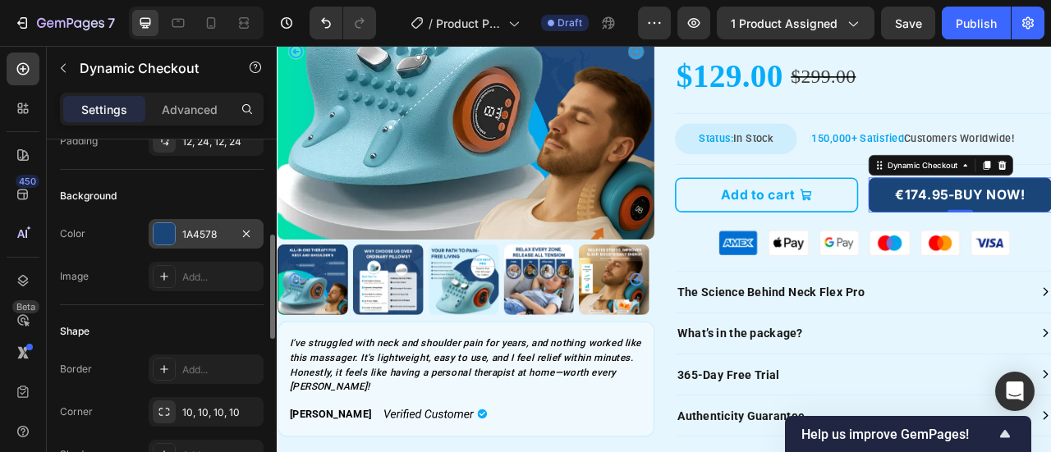
click at [195, 221] on div "1A4578" at bounding box center [206, 234] width 115 height 30
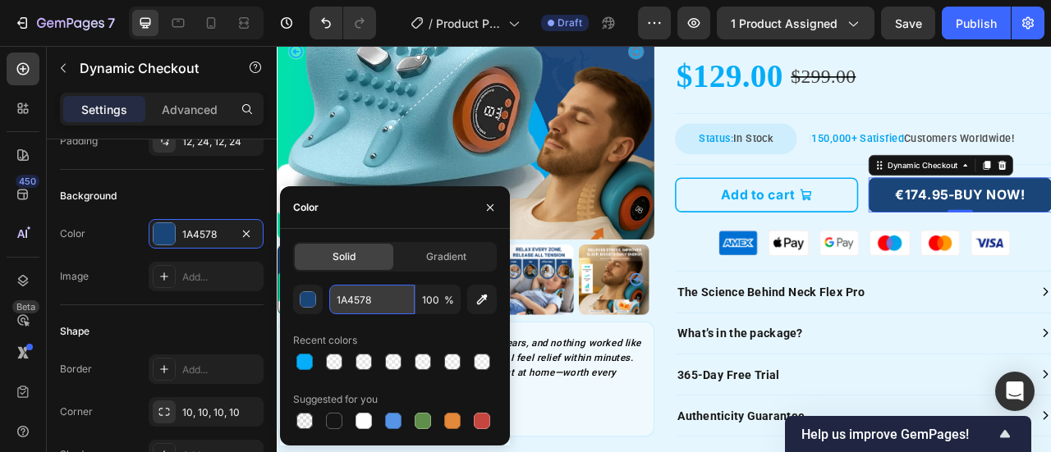
click at [379, 306] on input "1A4578" at bounding box center [371, 300] width 85 height 30
click at [969, 219] on button "Add to cart" at bounding box center [899, 235] width 233 height 44
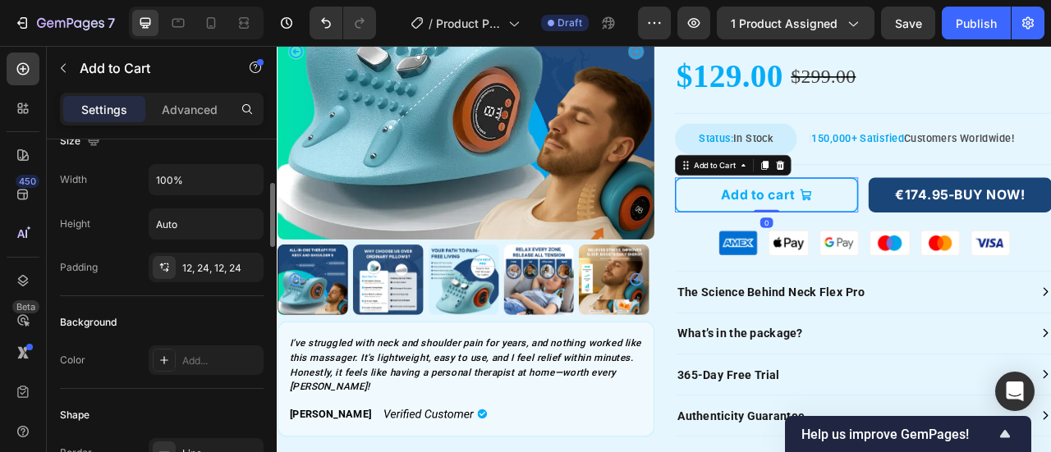
scroll to position [493, 0]
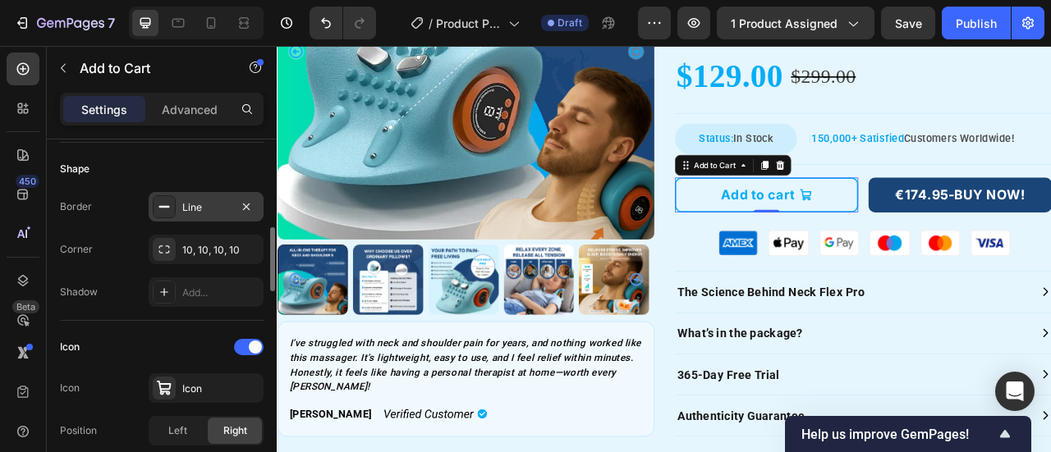
click at [198, 205] on div "Line" at bounding box center [206, 207] width 48 height 15
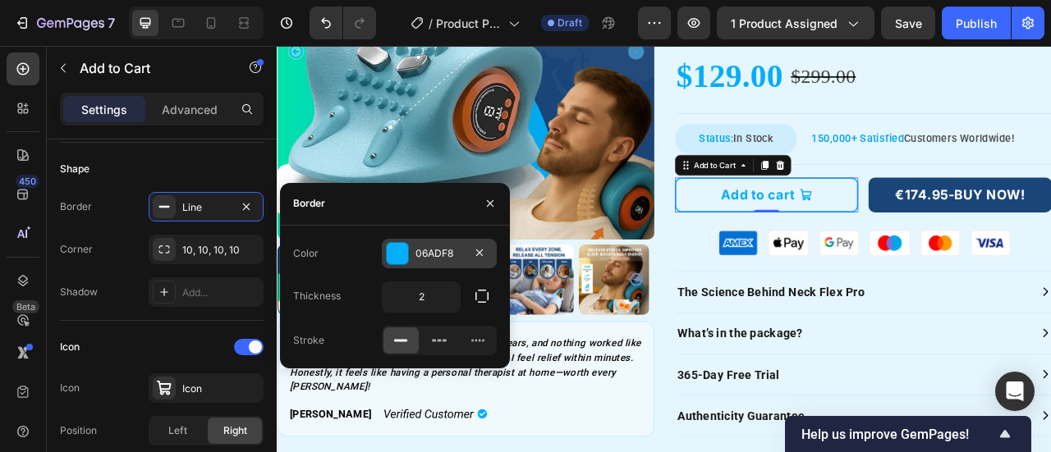
click at [445, 255] on div "06ADF8" at bounding box center [439, 253] width 48 height 15
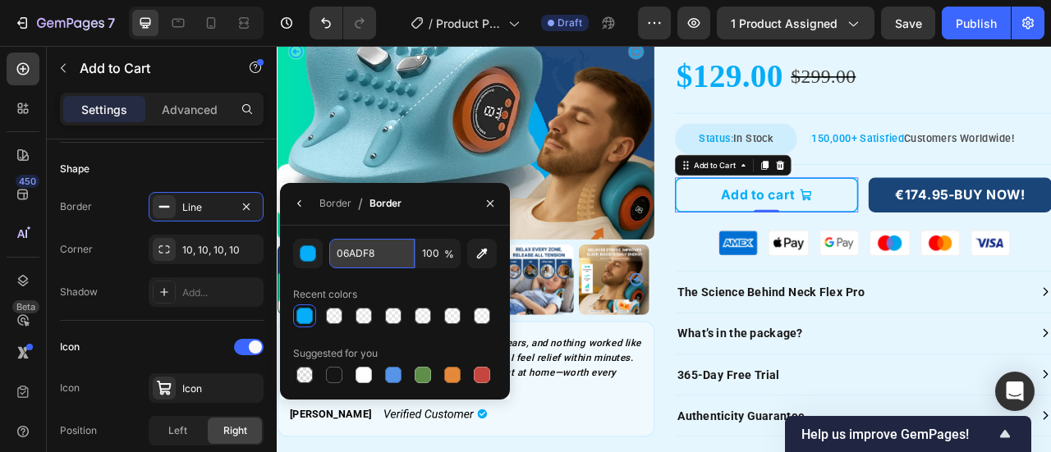
paste input "1A457"
type input "1A4578"
click at [804, 230] on button "Add to cart" at bounding box center [899, 235] width 233 height 44
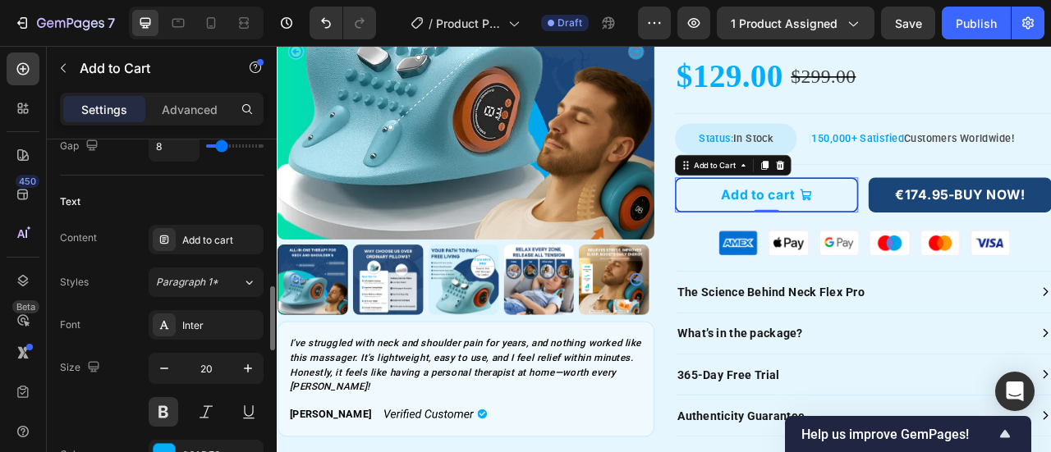
scroll to position [985, 0]
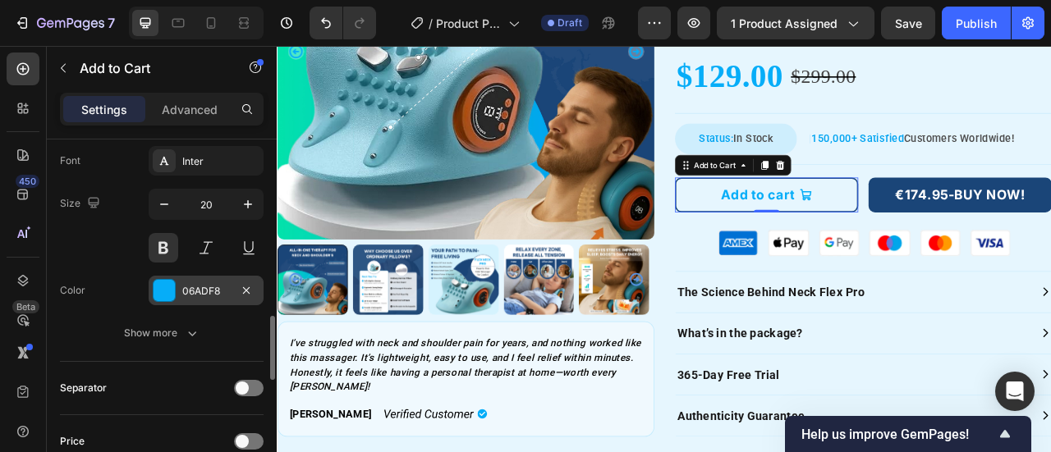
click at [186, 284] on div "06ADF8" at bounding box center [206, 291] width 48 height 15
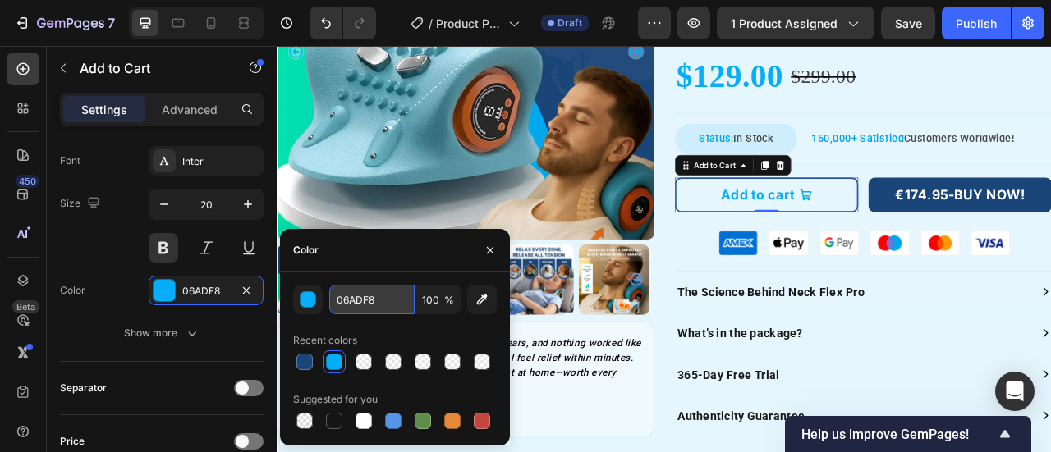
click at [376, 304] on input "06ADF8" at bounding box center [371, 300] width 85 height 30
type input "ffffff"
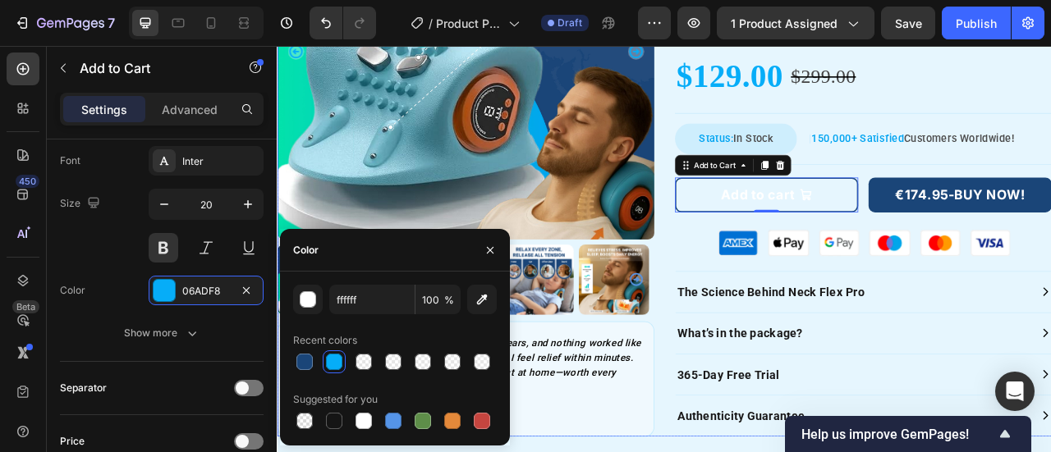
click at [783, 273] on div "Image From 1050+ Customer Reviews Text Block Image Row Neck Flex Pro Text Block…" at bounding box center [1023, 103] width 480 height 882
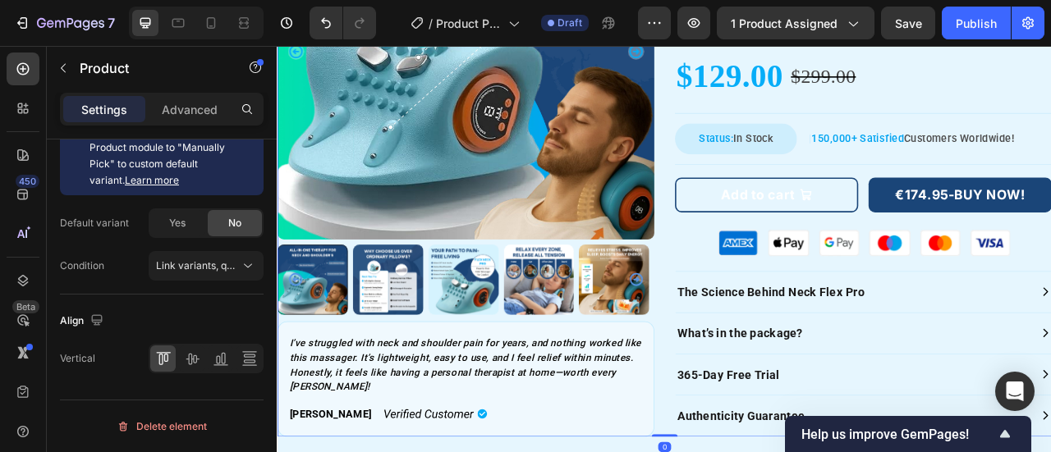
scroll to position [0, 0]
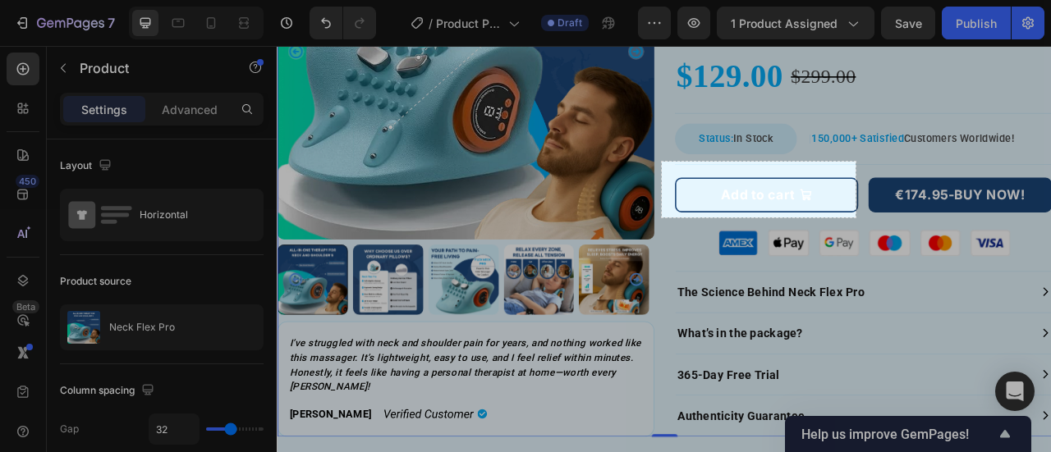
drag, startPoint x: 662, startPoint y: 162, endPoint x: 856, endPoint y: 218, distance: 201.7
click at [856, 218] on div "236 X 68" at bounding box center [525, 226] width 1051 height 452
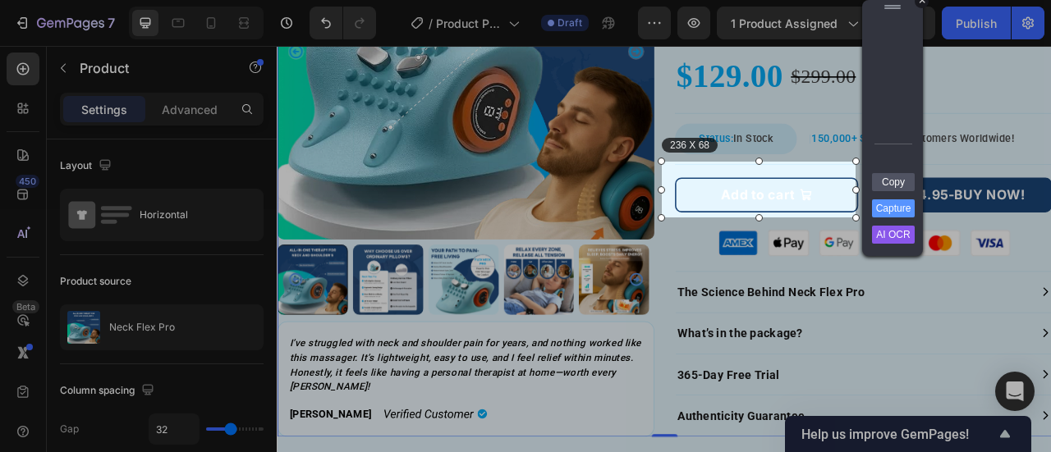
click at [922, 1] on div "+" at bounding box center [922, 1] width 14 height 14
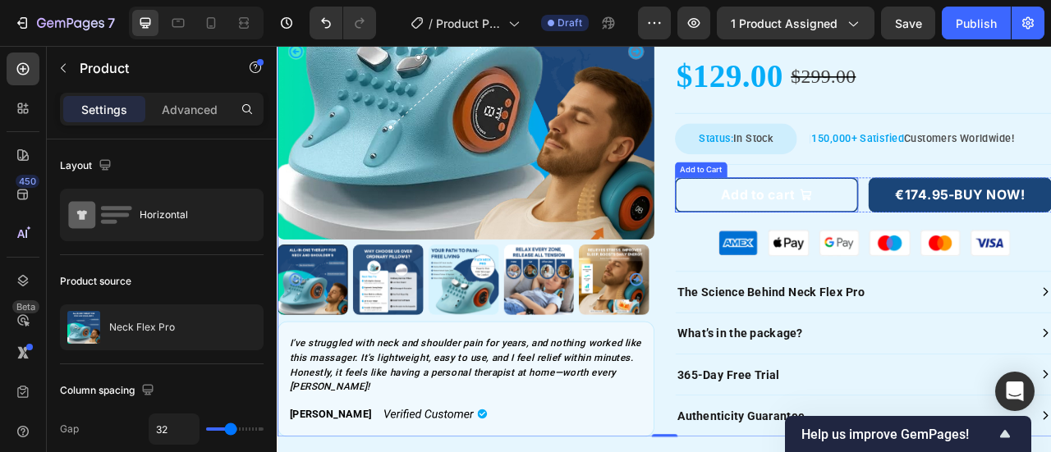
click at [797, 231] on button "Add to cart" at bounding box center [899, 235] width 233 height 44
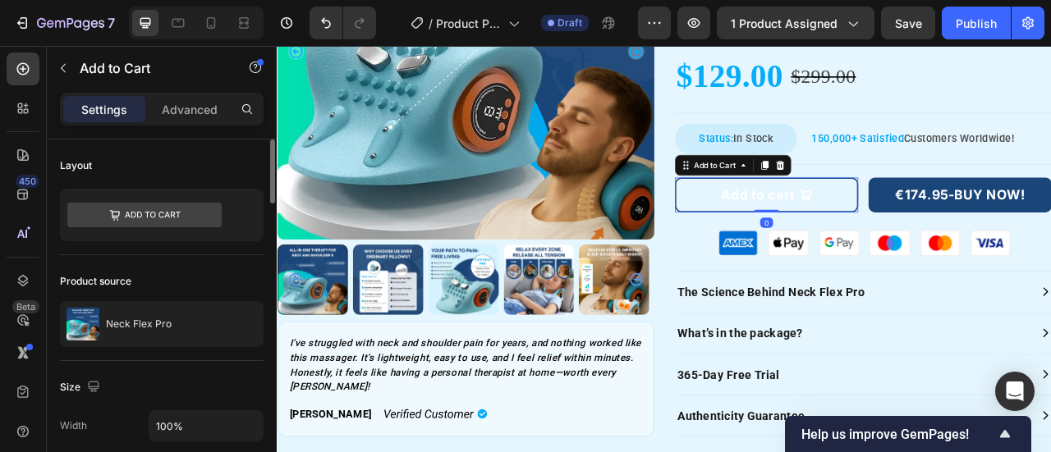
scroll to position [328, 0]
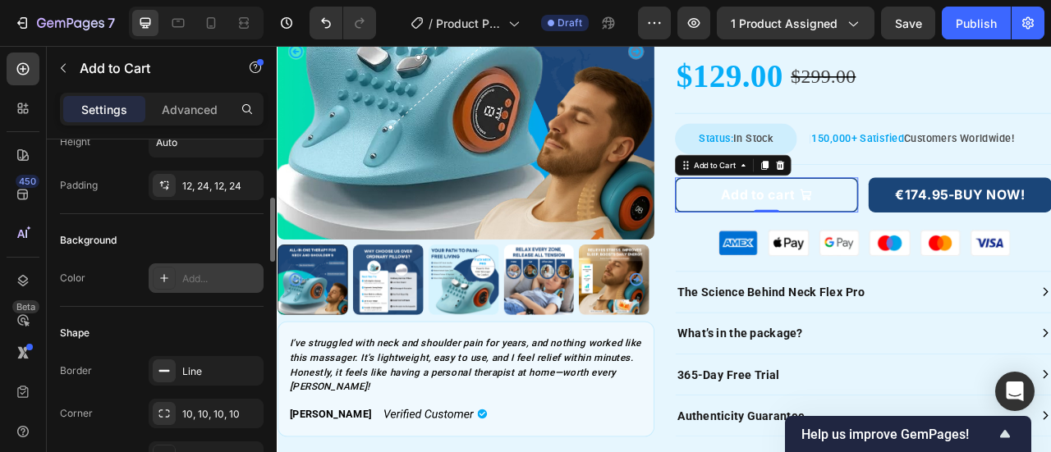
click at [164, 278] on icon at bounding box center [164, 278] width 13 height 13
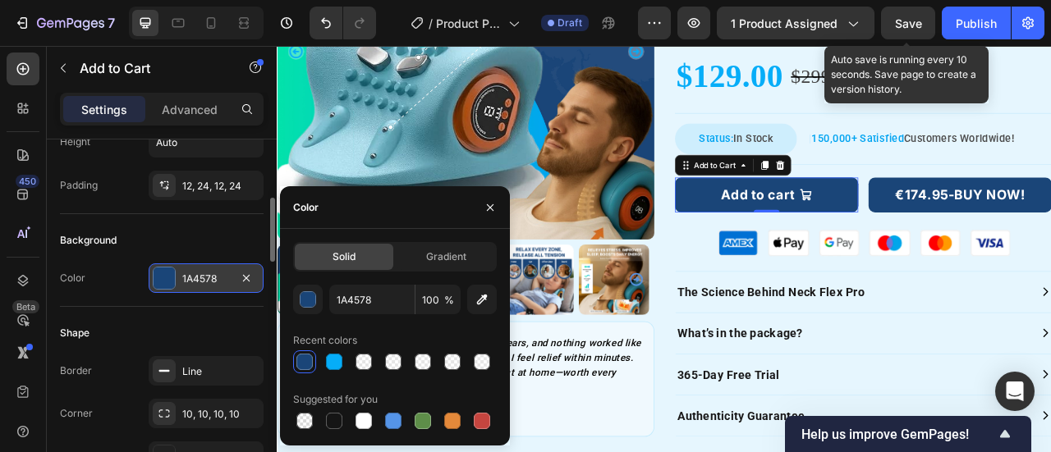
click at [907, 20] on span "Save" at bounding box center [908, 23] width 27 height 14
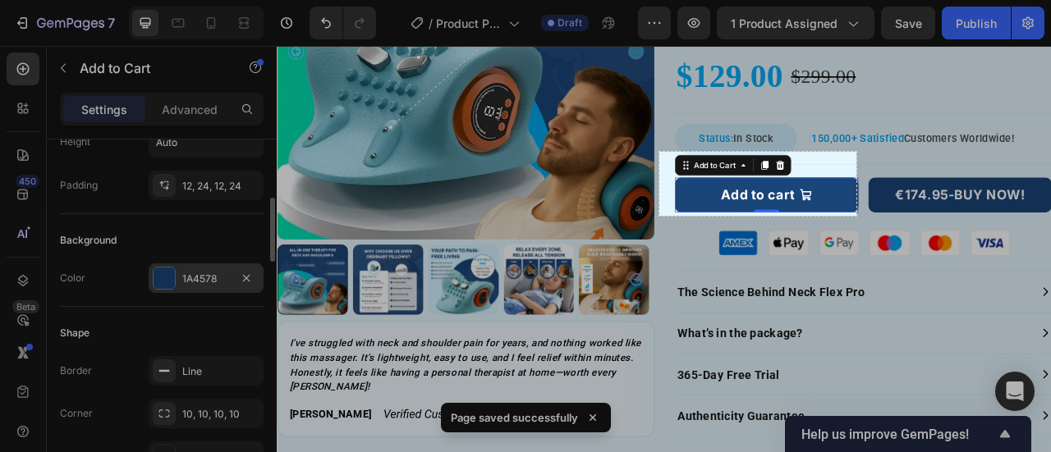
drag, startPoint x: 659, startPoint y: 152, endPoint x: 856, endPoint y: 216, distance: 207.2
click at [856, 216] on div "240 X 78" at bounding box center [525, 226] width 1051 height 452
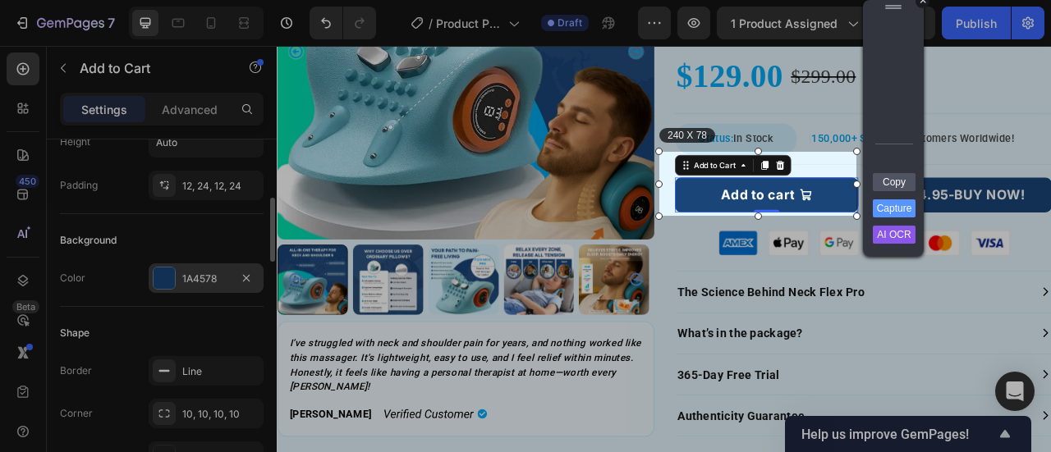
click at [923, 2] on div "+" at bounding box center [923, 1] width 14 height 14
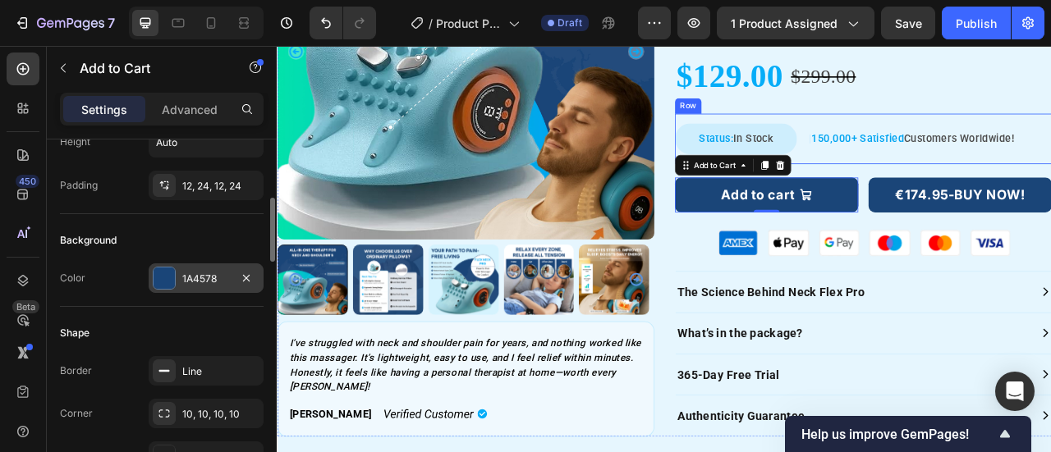
click at [835, 131] on div "Status: In Stock Text Block Row | 150,000+ Satisfied Customers Worldwide! Text …" at bounding box center [1023, 164] width 480 height 66
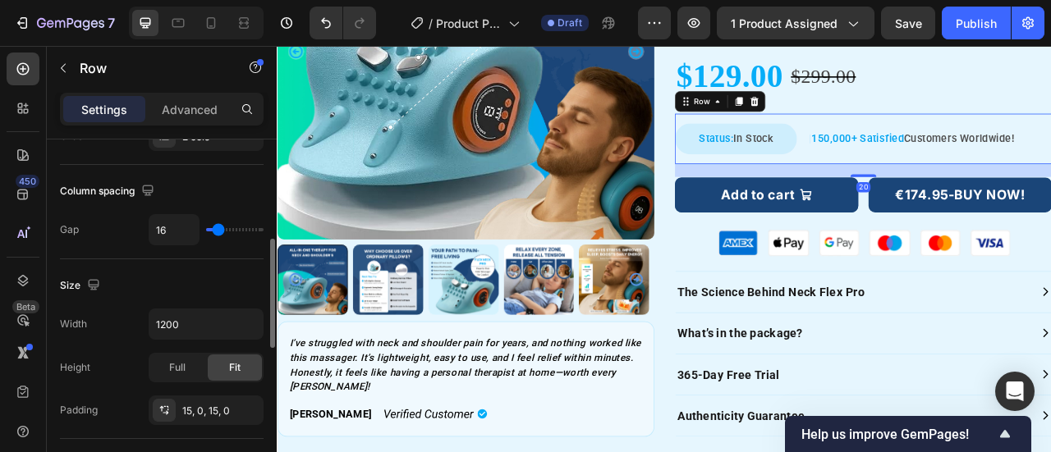
scroll to position [0, 0]
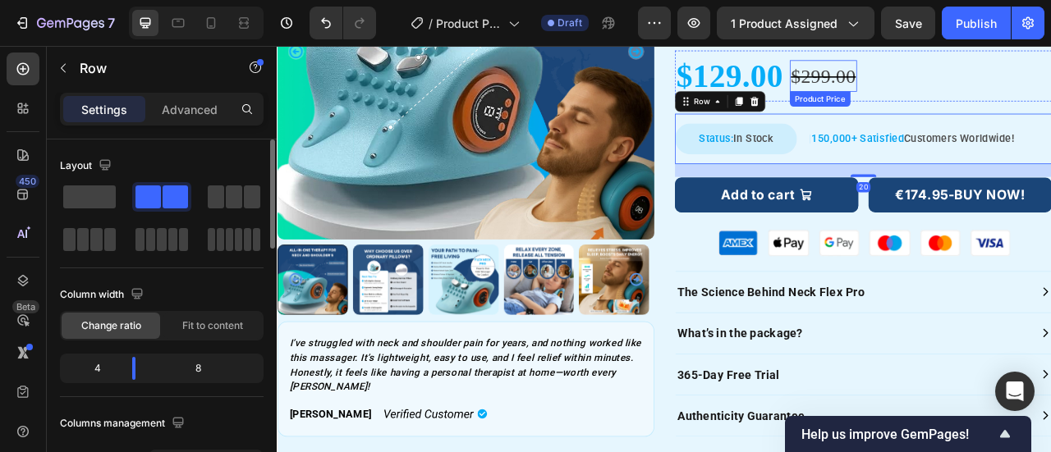
click at [992, 82] on div "$299.00" at bounding box center [972, 84] width 86 height 40
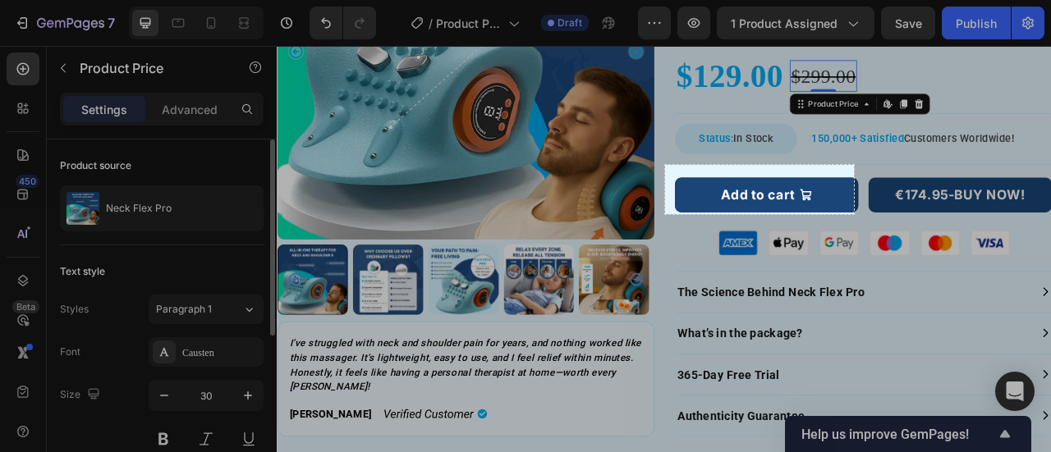
drag, startPoint x: 665, startPoint y: 165, endPoint x: 854, endPoint y: 214, distance: 195.2
click at [854, 214] on div "230 X 60" at bounding box center [525, 226] width 1051 height 452
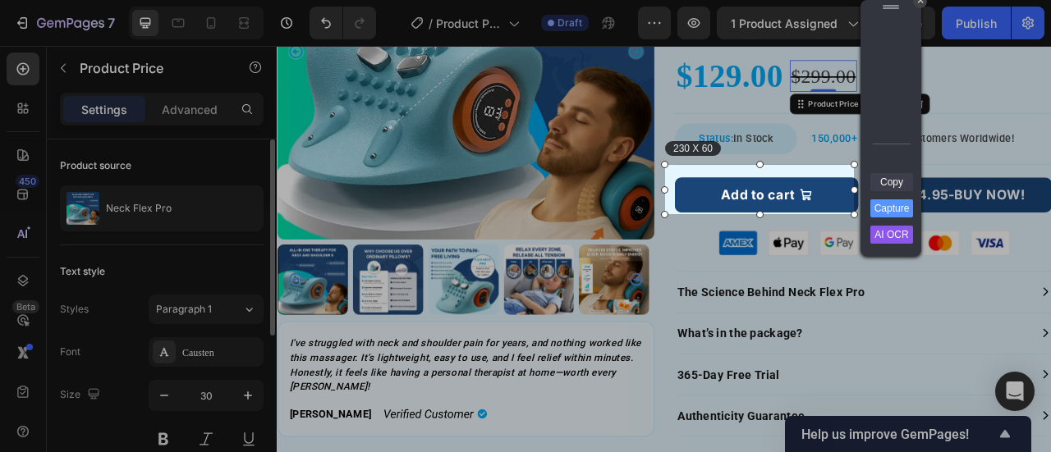
click at [887, 181] on link "Copy" at bounding box center [891, 182] width 43 height 18
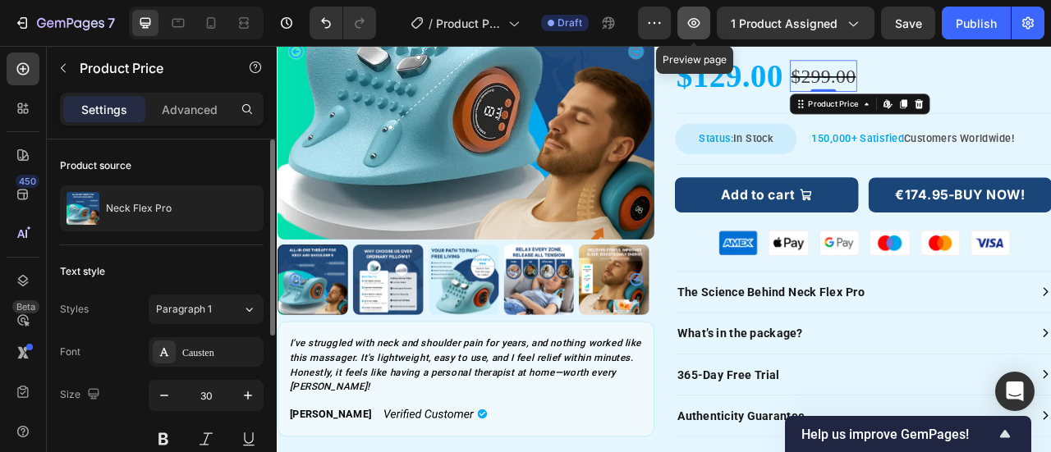
click at [693, 16] on icon "button" at bounding box center [694, 23] width 16 height 16
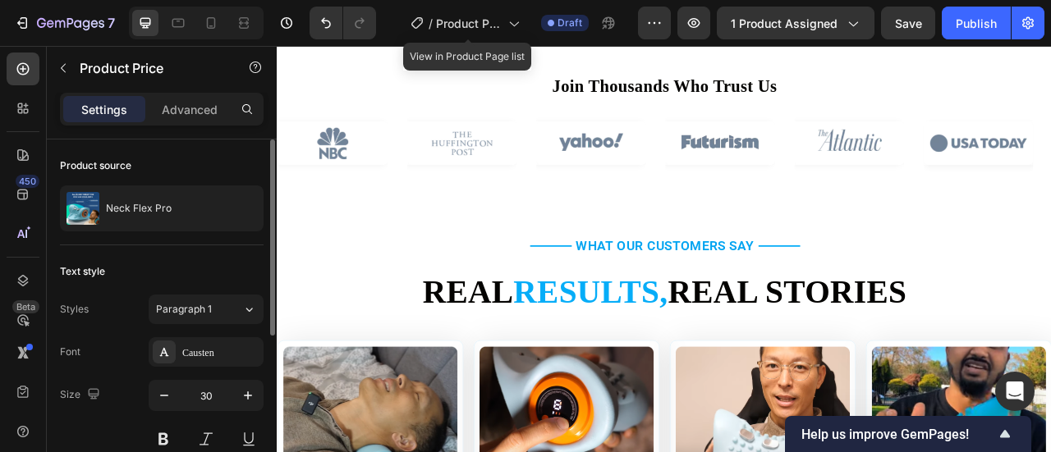
scroll to position [493, 0]
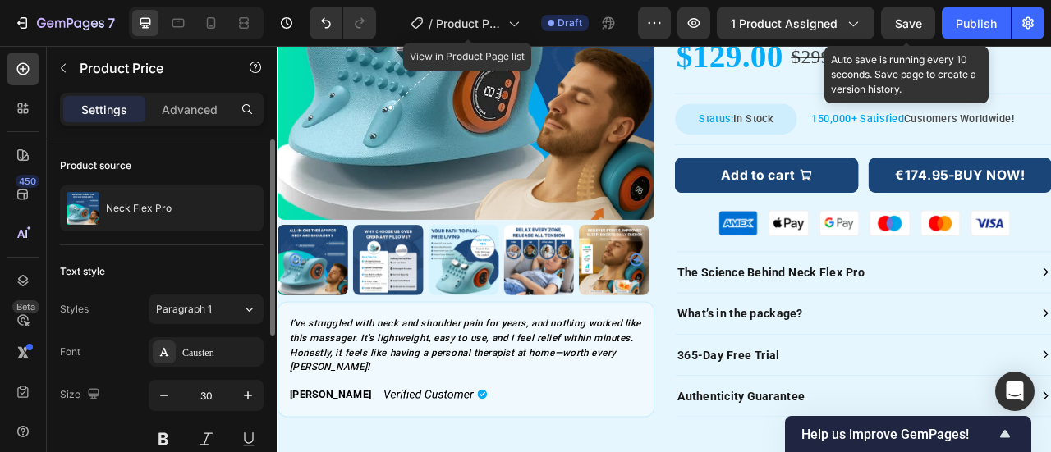
click at [913, 20] on span "Save" at bounding box center [908, 23] width 27 height 14
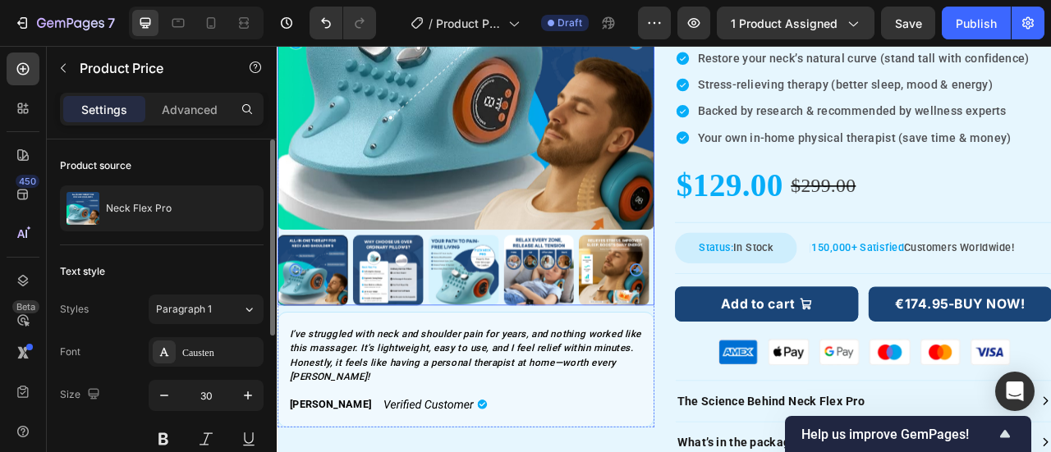
scroll to position [82, 0]
